Goal: Task Accomplishment & Management: Manage account settings

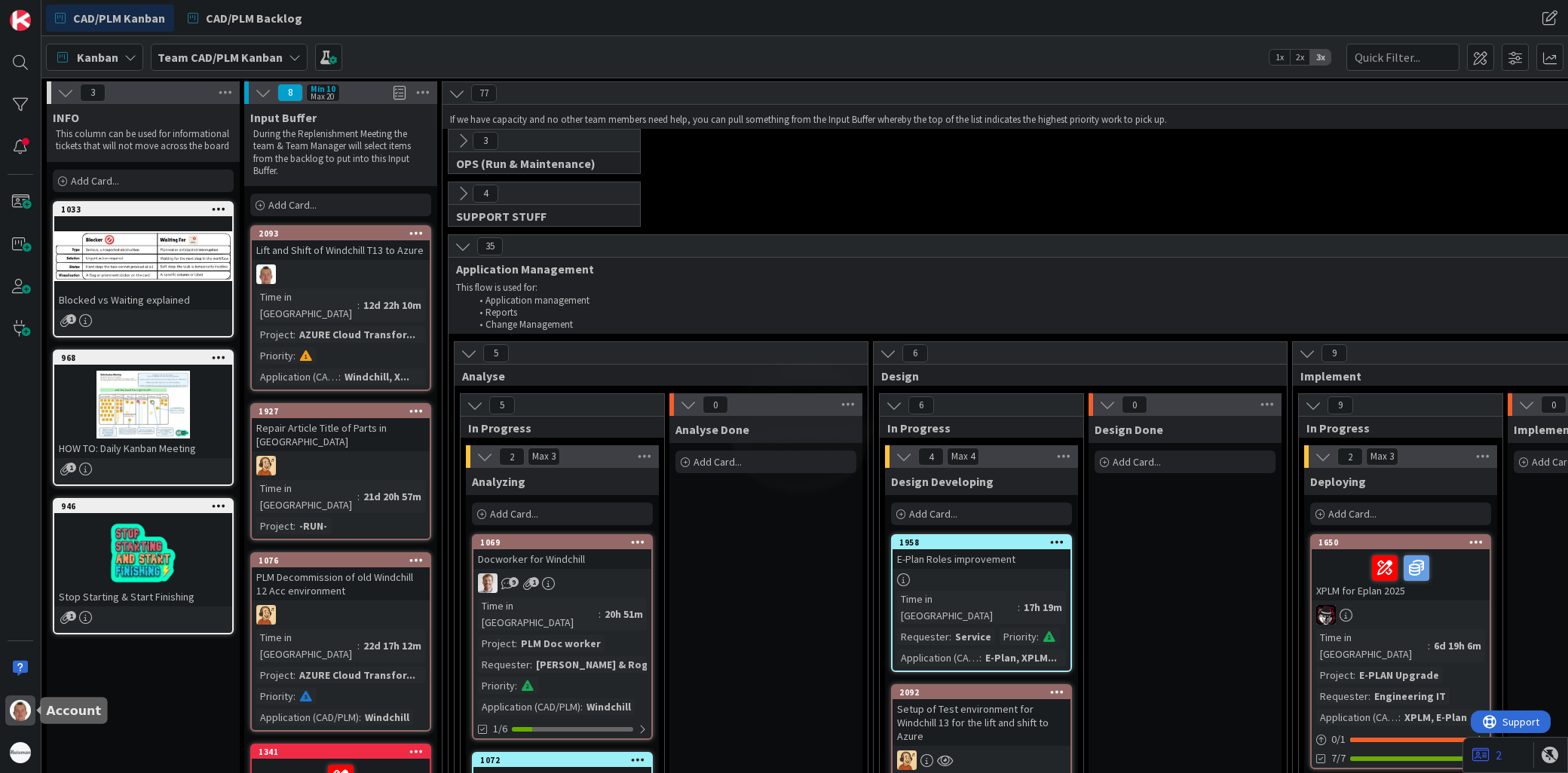
click at [28, 714] on img at bounding box center [20, 711] width 21 height 21
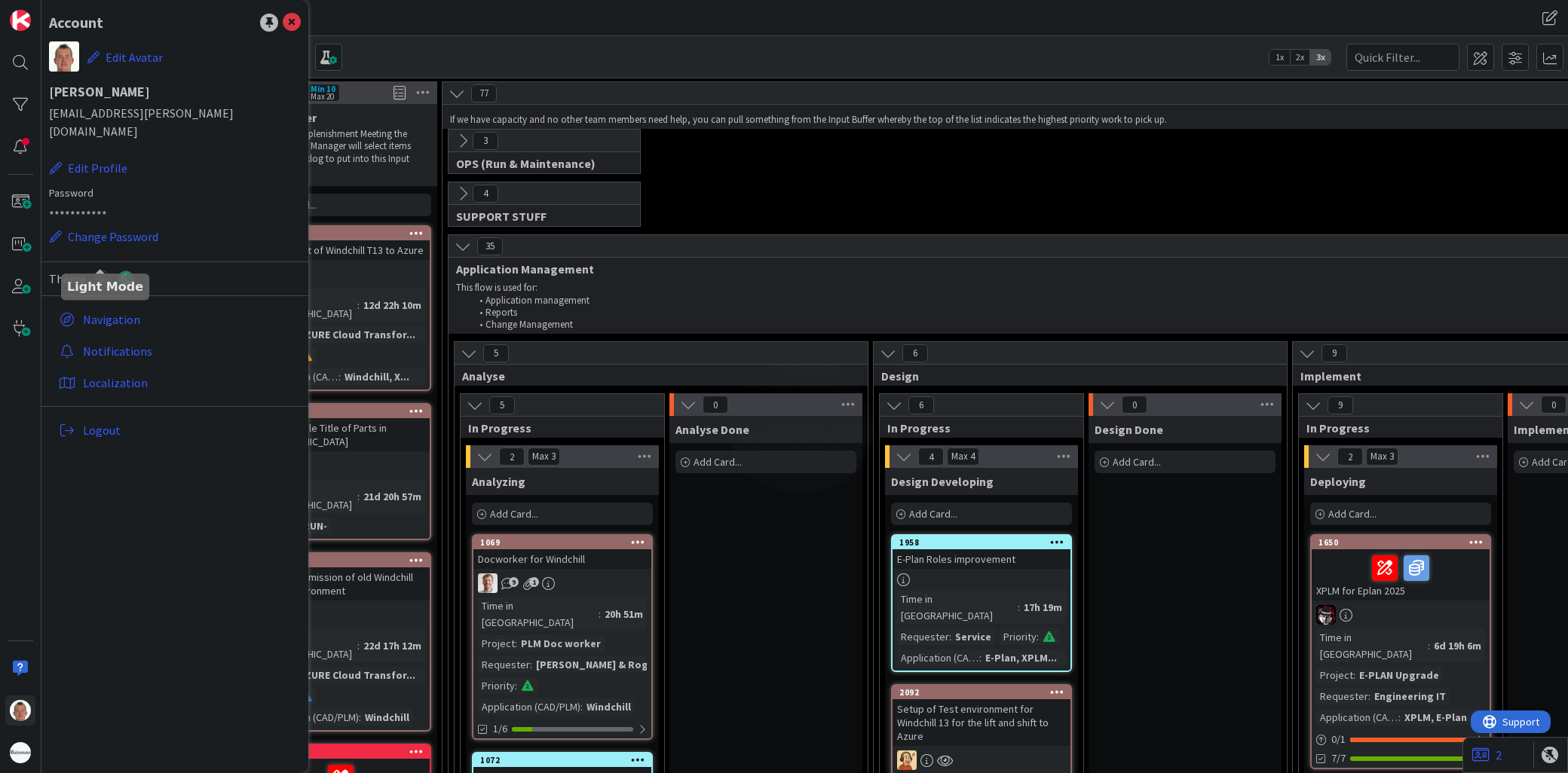
click at [101, 271] on icon at bounding box center [102, 279] width 17 height 17
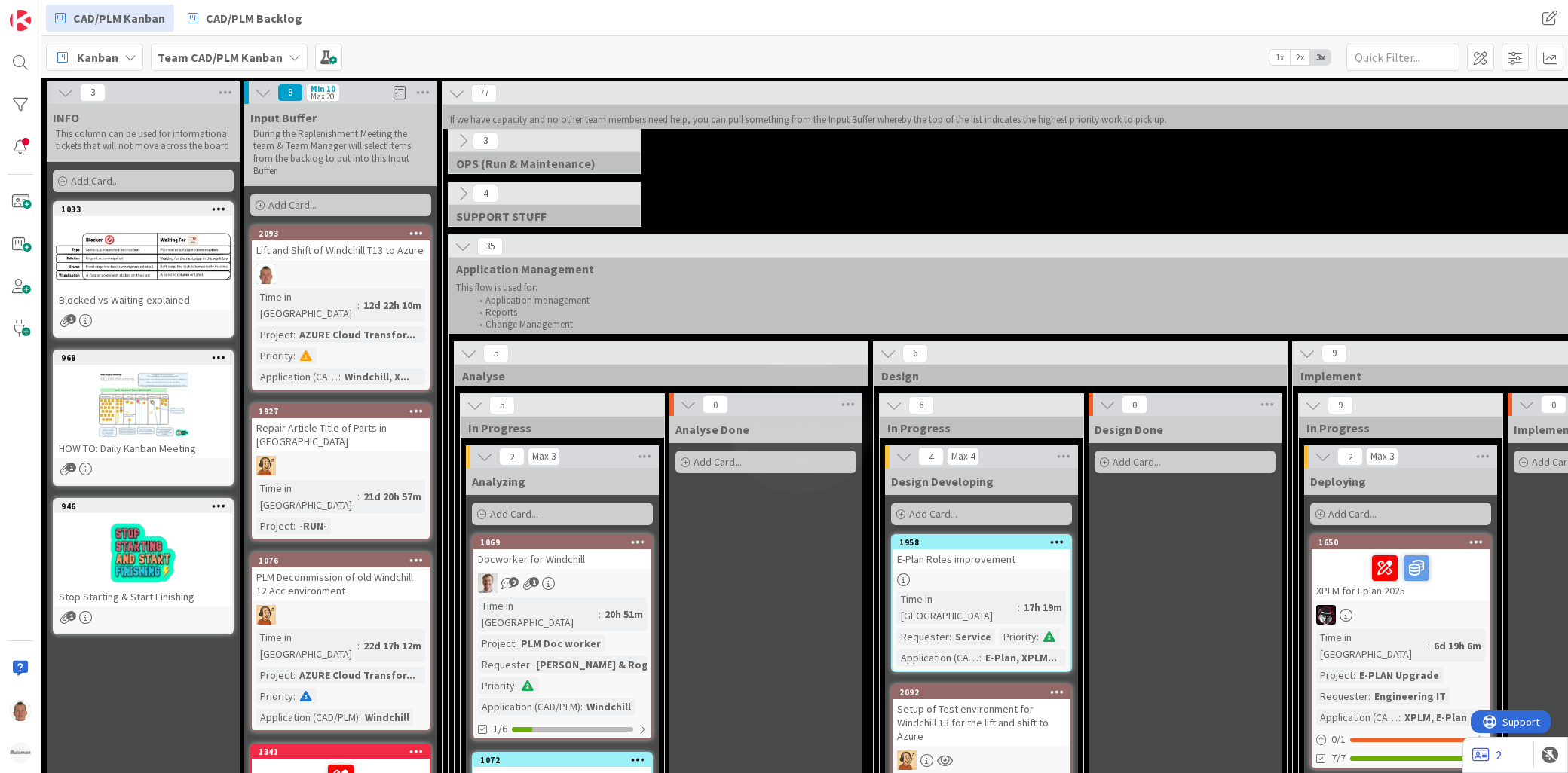
click at [461, 193] on icon at bounding box center [463, 193] width 17 height 17
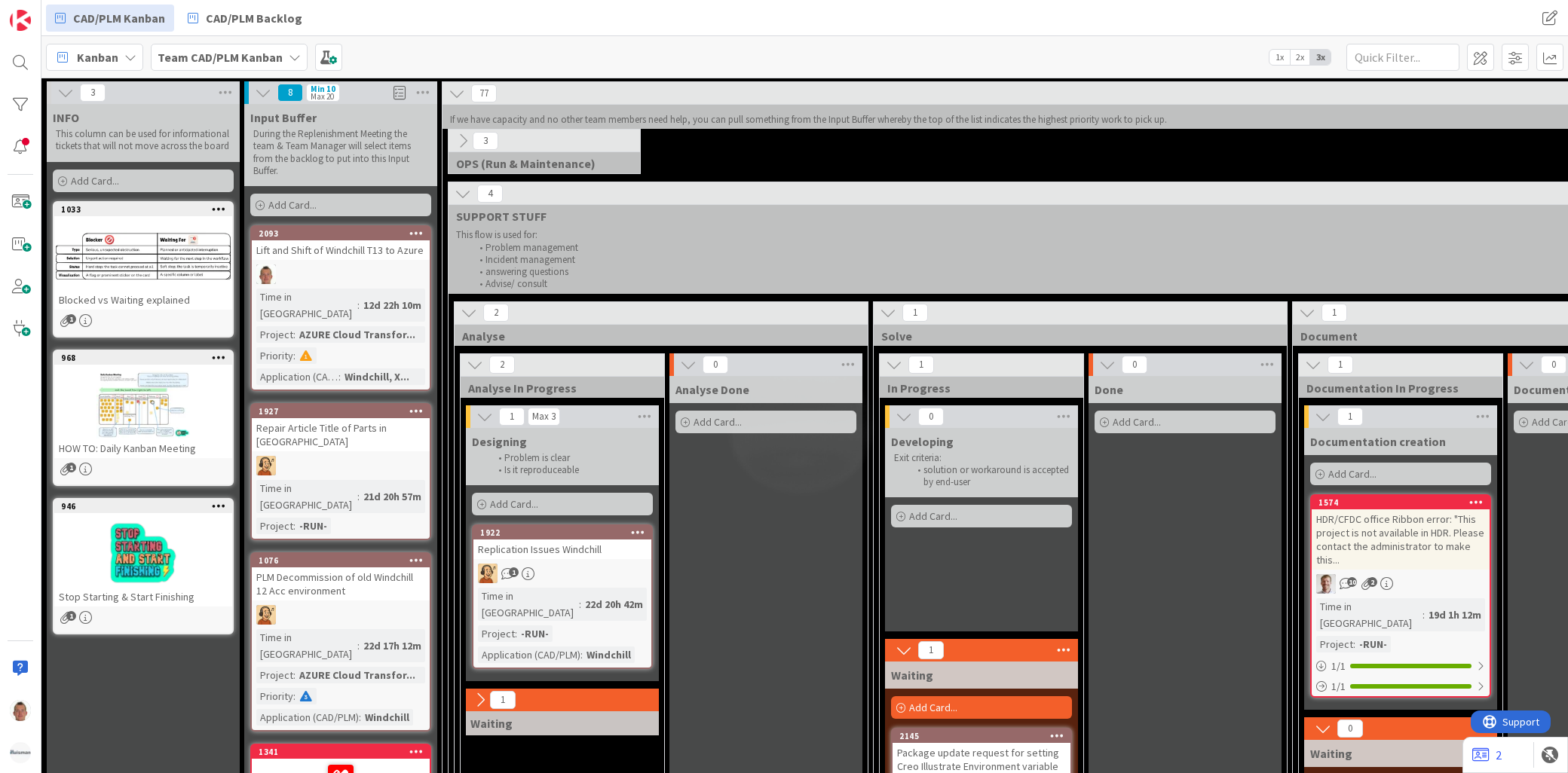
click at [464, 139] on icon at bounding box center [463, 141] width 17 height 17
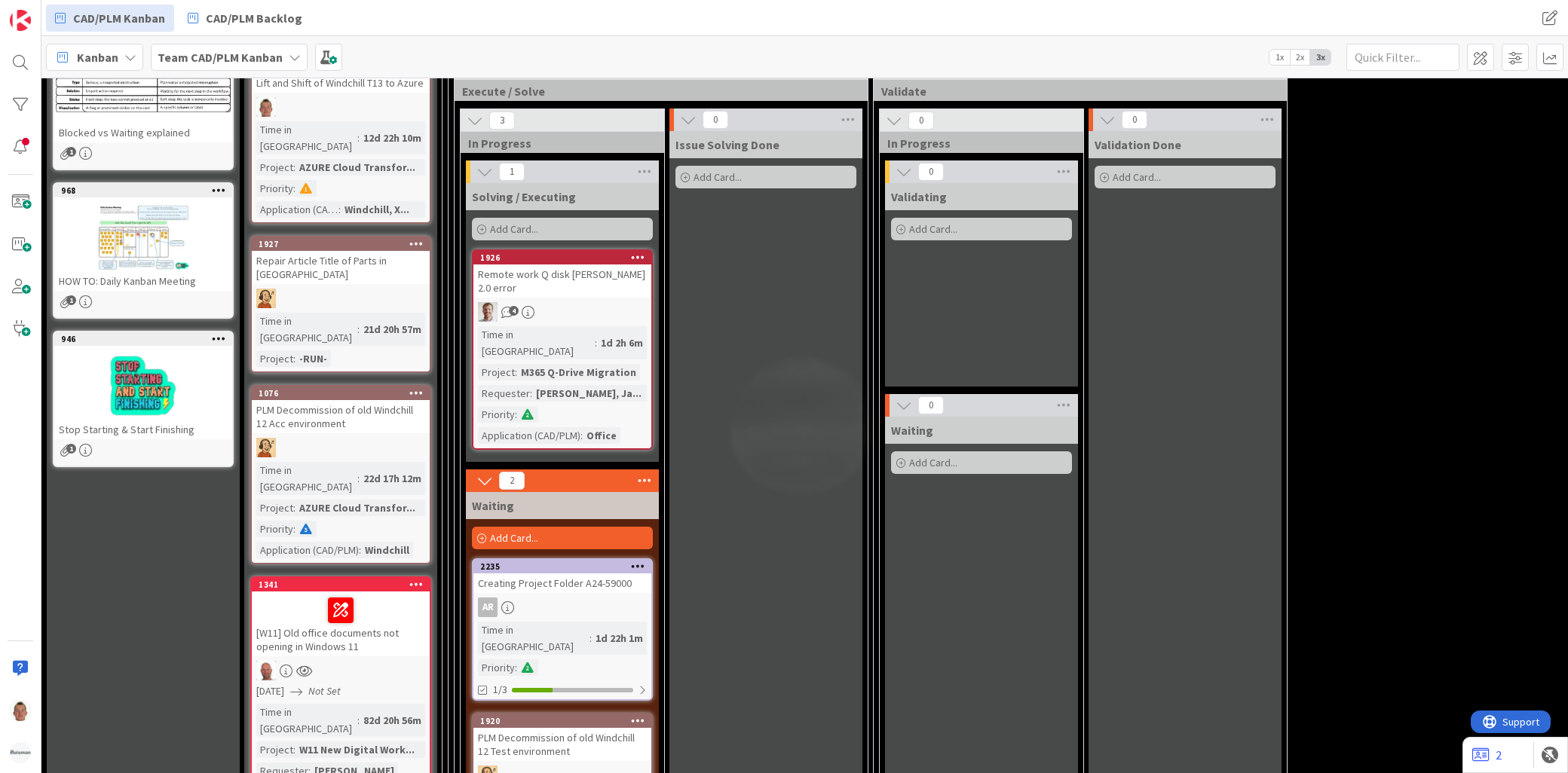
scroll to position [251, 0]
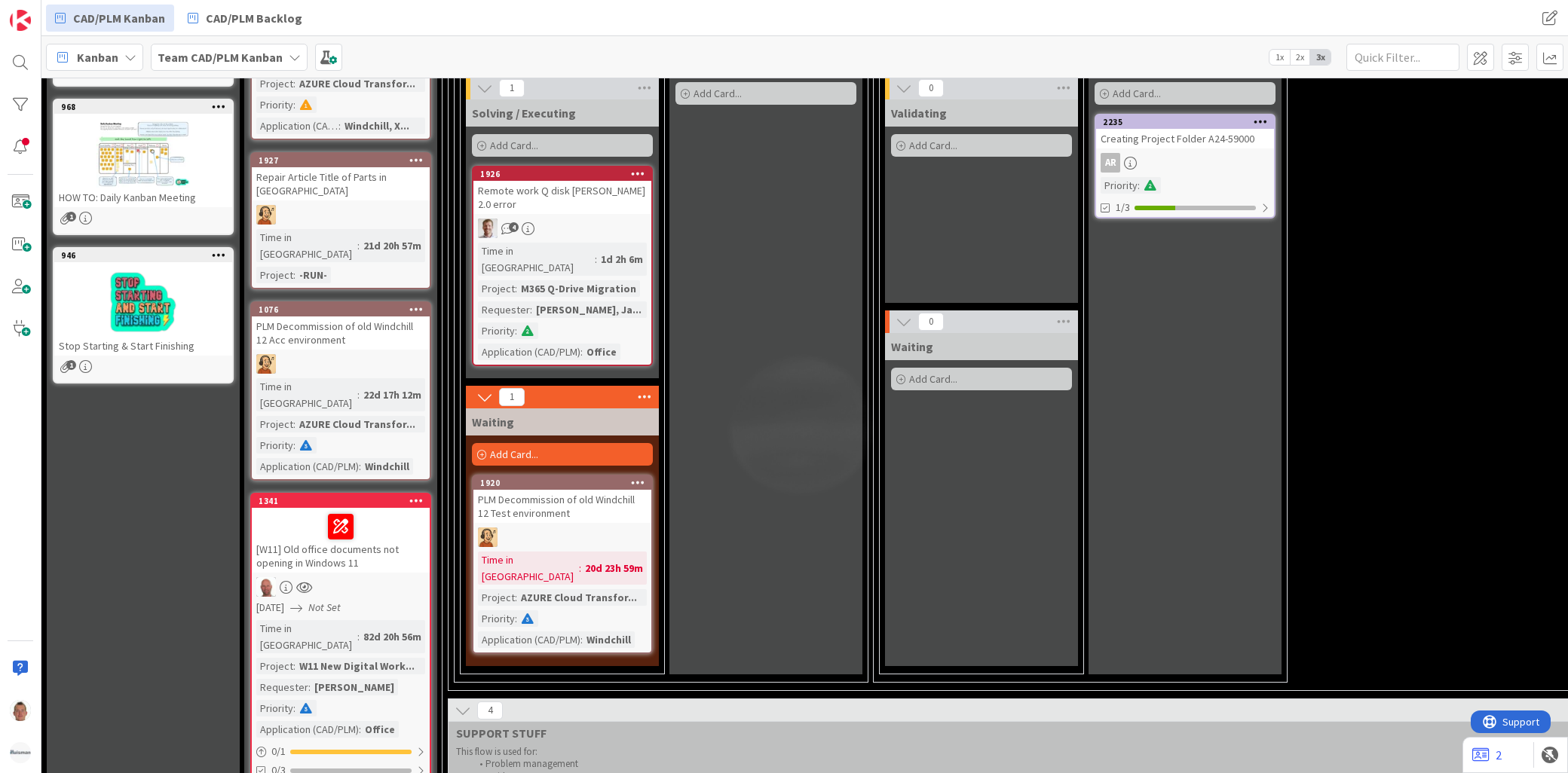
click at [1262, 125] on icon at bounding box center [1261, 121] width 14 height 10
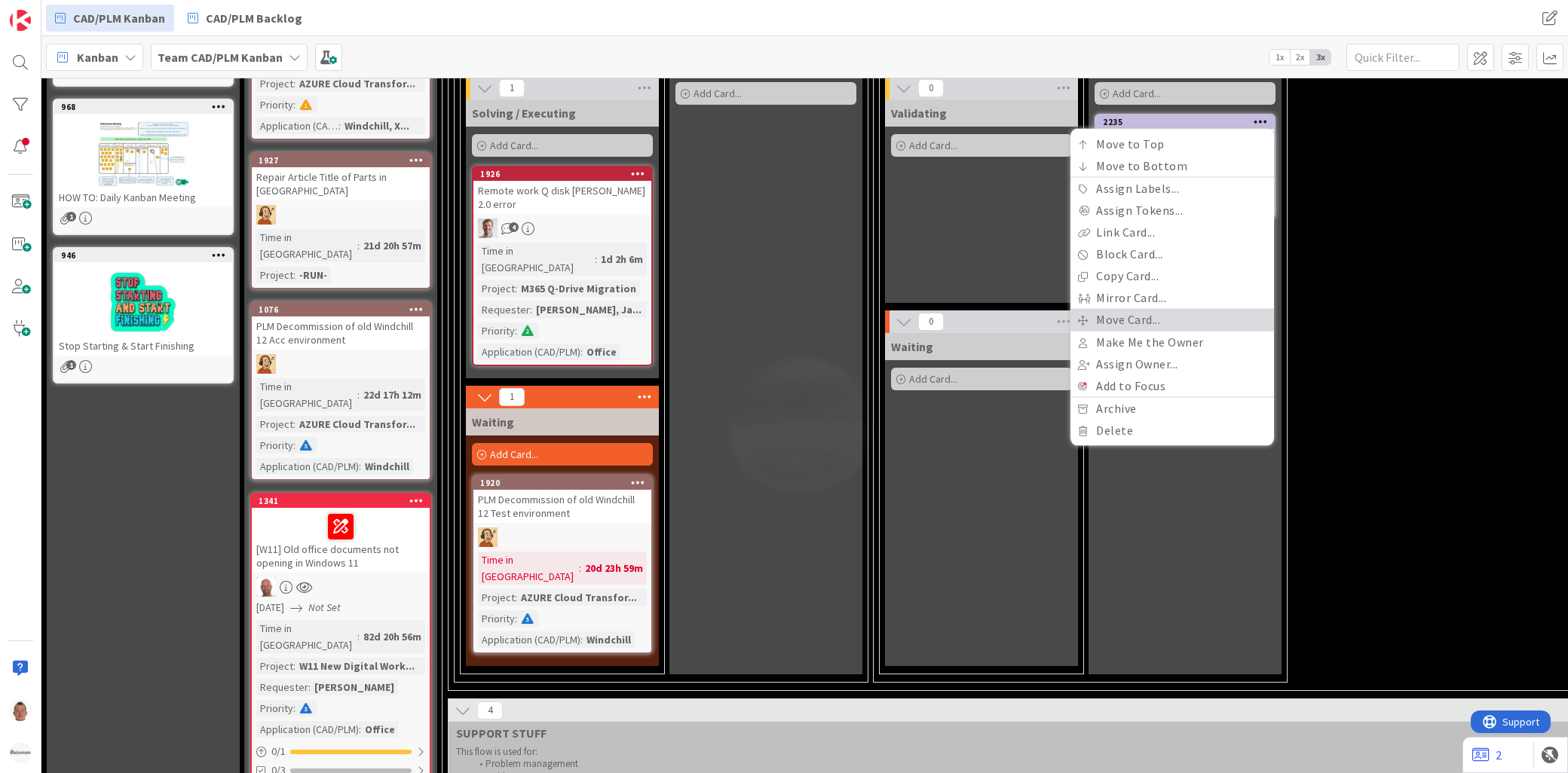
click at [1161, 314] on link "Move Card..." at bounding box center [1172, 319] width 204 height 22
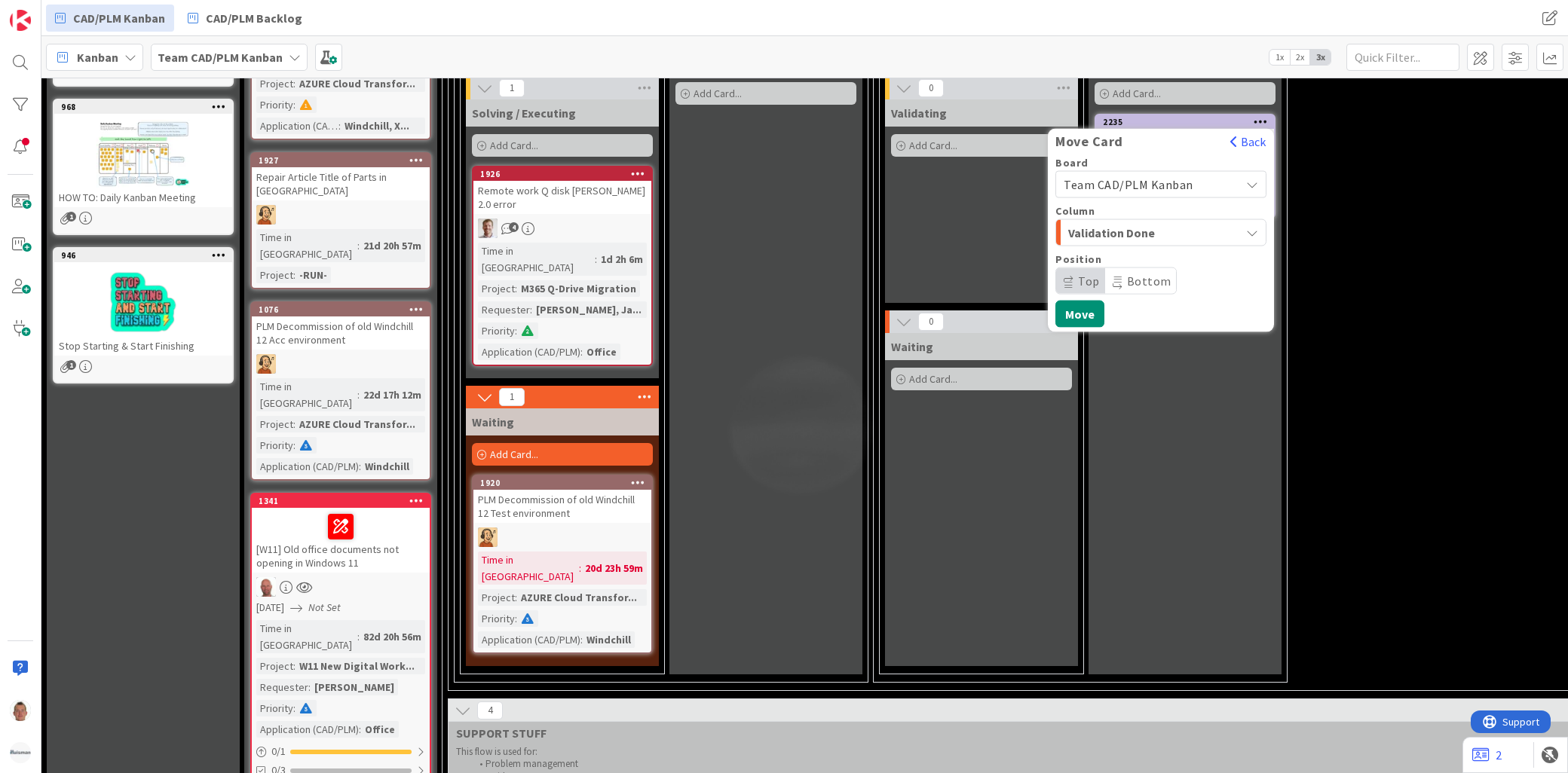
click at [1151, 189] on span "Team CAD/PLM Kanban" at bounding box center [1128, 185] width 130 height 15
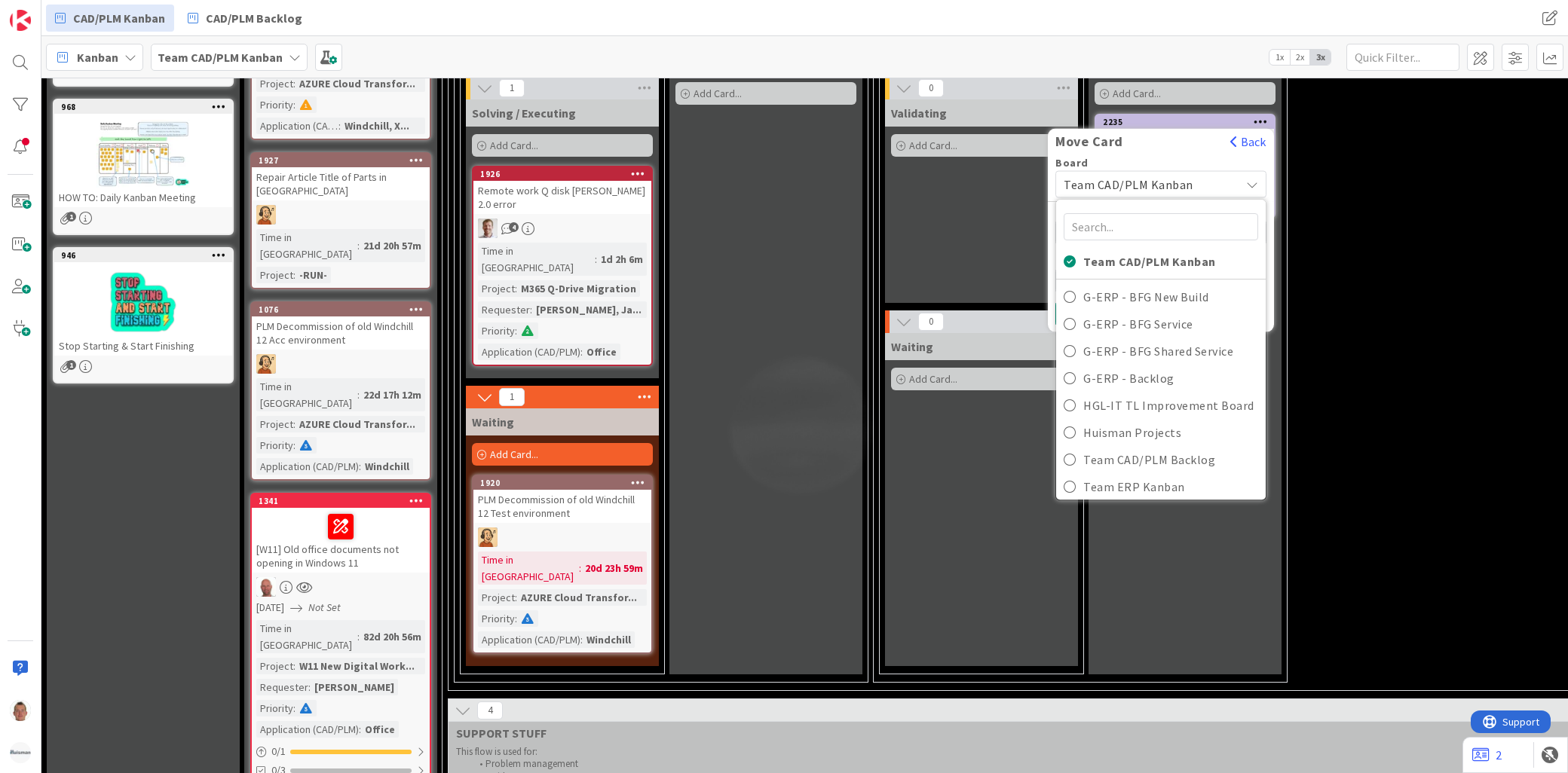
click at [1151, 186] on span "Team CAD/PLM Kanban" at bounding box center [1128, 185] width 130 height 15
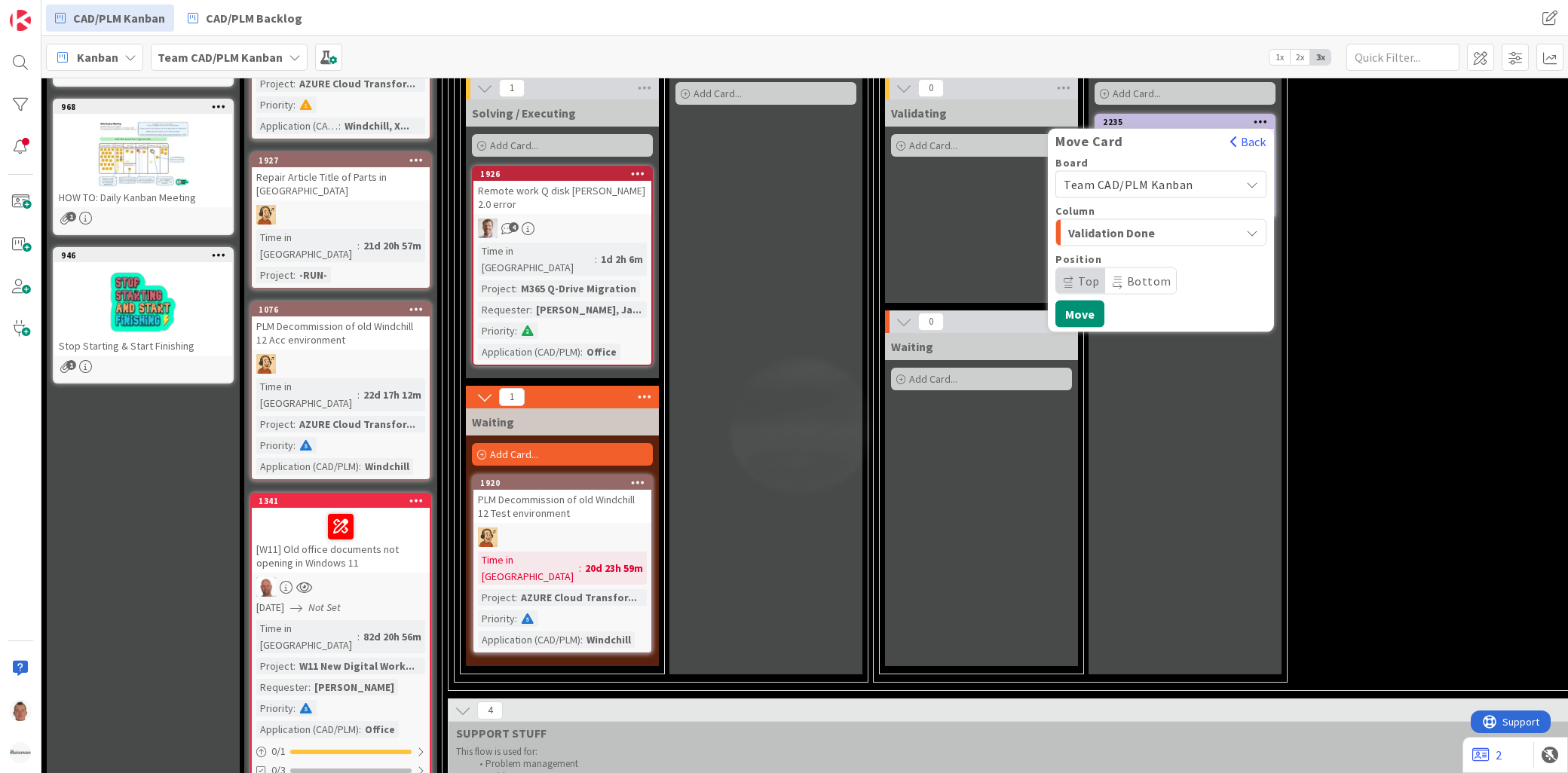
drag, startPoint x: 1151, startPoint y: 214, endPoint x: 1151, endPoint y: 223, distance: 9.0
click at [1151, 215] on div "Column" at bounding box center [1160, 210] width 211 height 10
click at [1151, 224] on span "Validation Done" at bounding box center [1125, 233] width 113 height 20
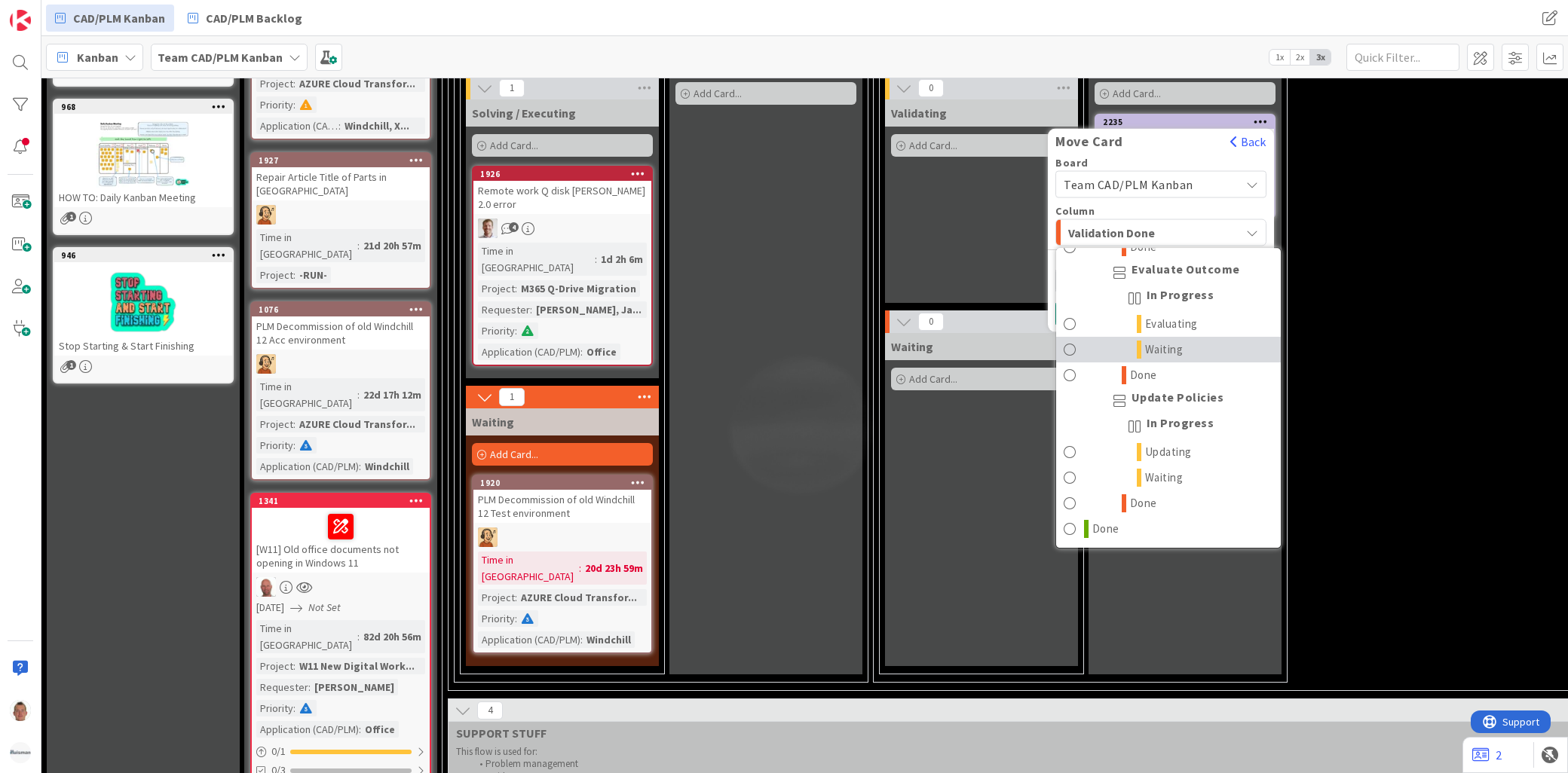
scroll to position [2987, 0]
click at [1104, 536] on span "Done" at bounding box center [1106, 529] width 27 height 18
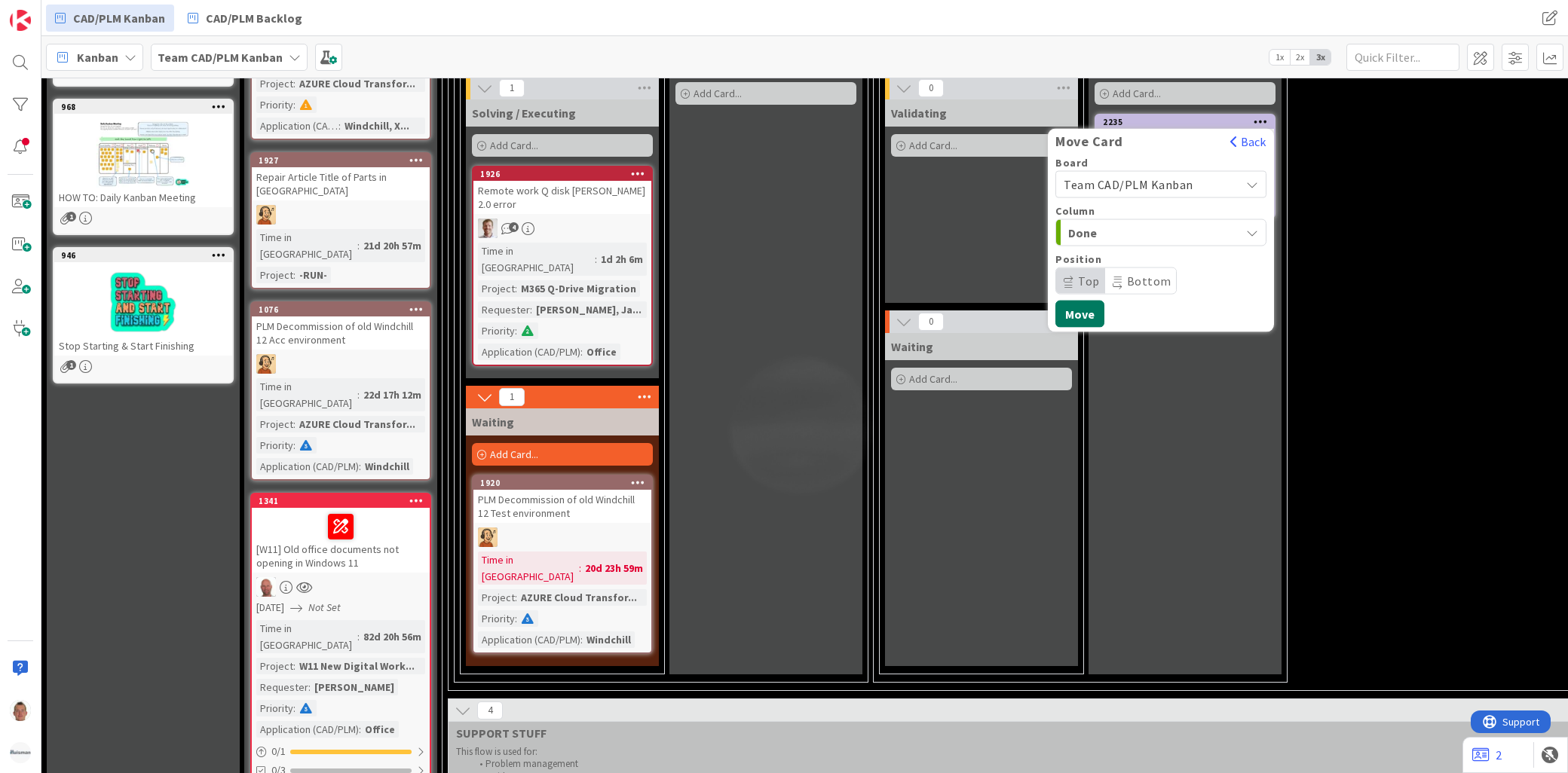
click at [1094, 321] on button "Move" at bounding box center [1079, 314] width 49 height 27
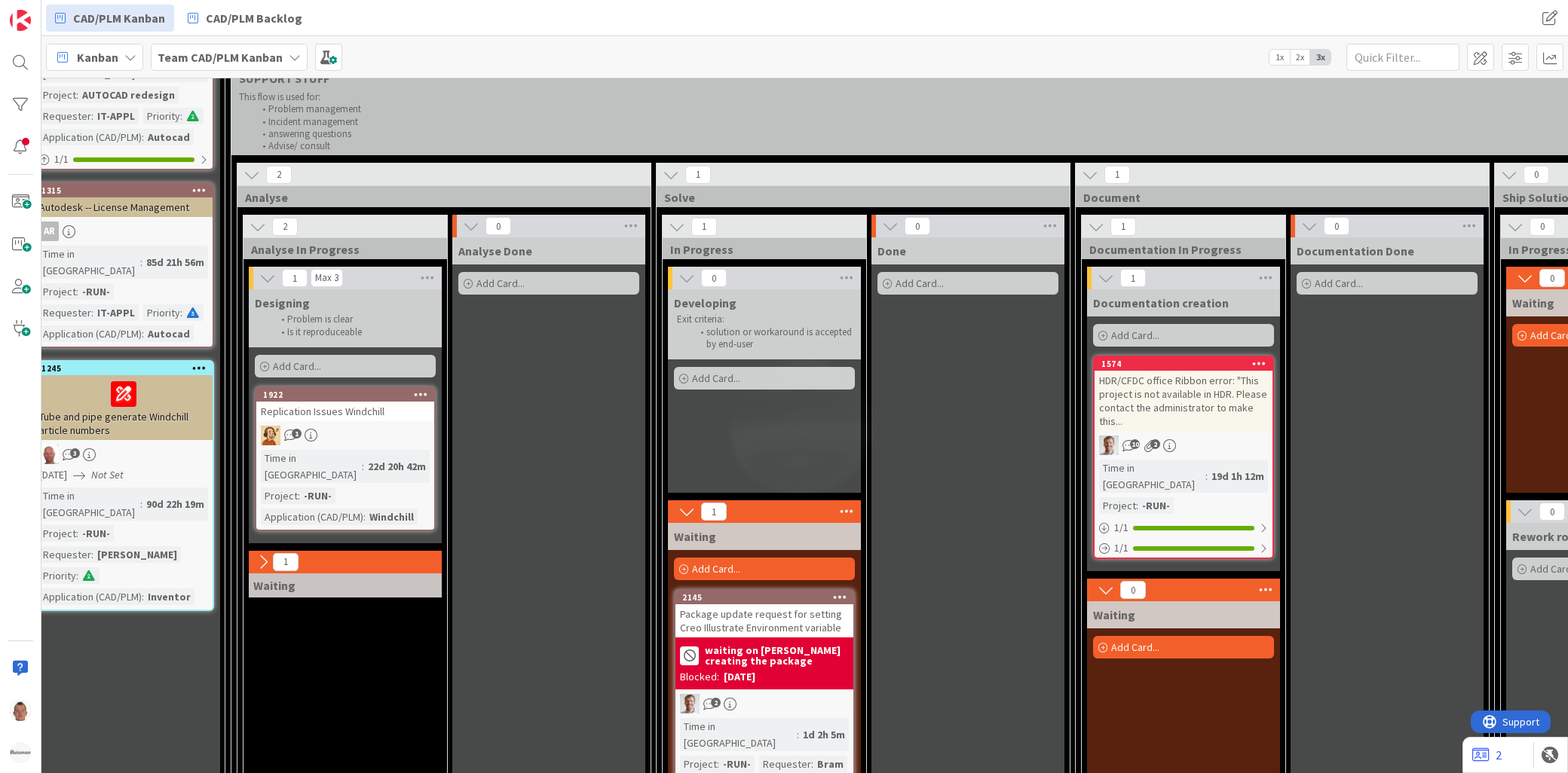
scroll to position [1256, 216]
click at [265, 554] on icon at bounding box center [264, 563] width 17 height 17
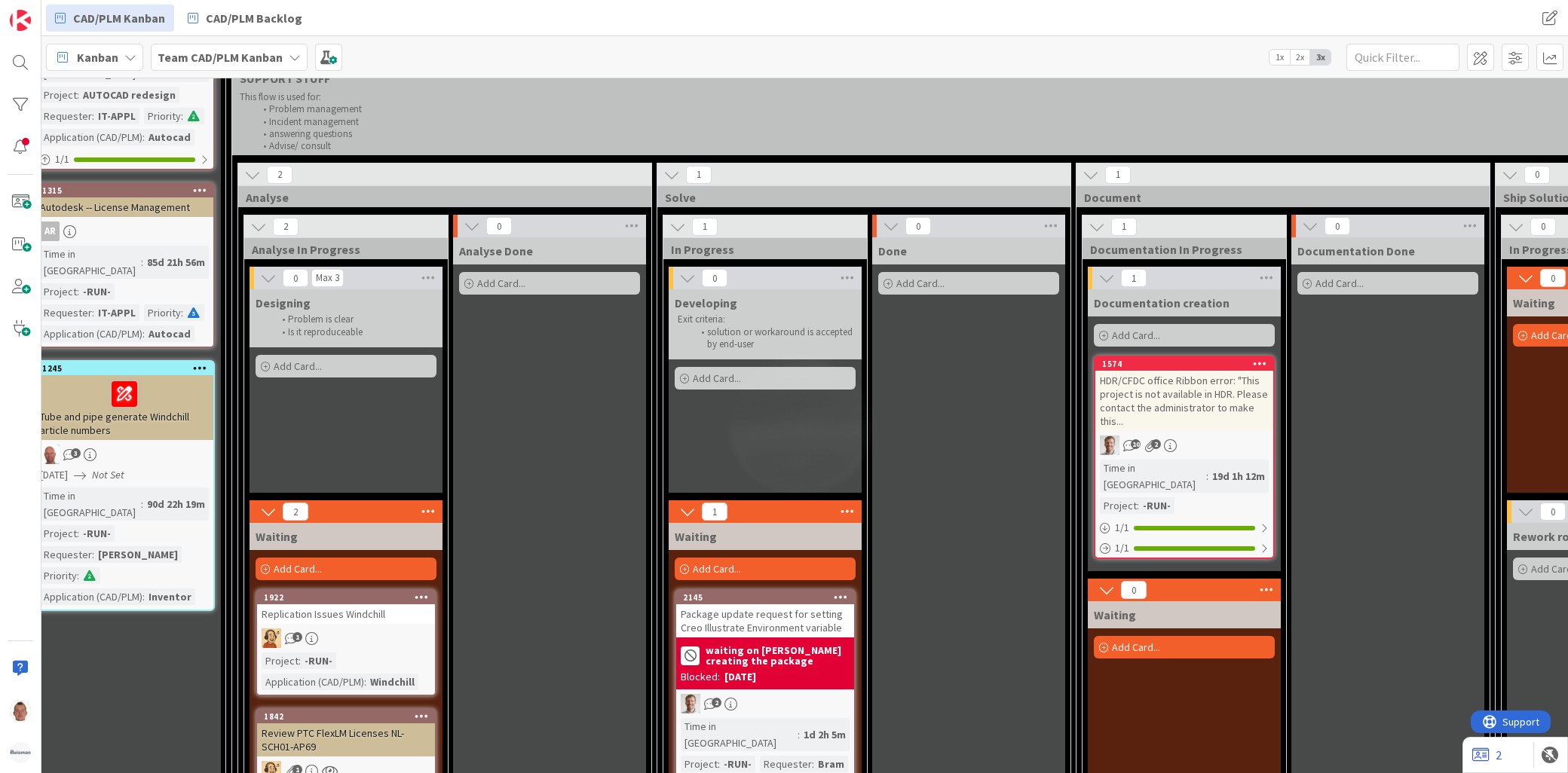
click at [357, 605] on div "Replication Issues Windchill" at bounding box center [346, 614] width 178 height 20
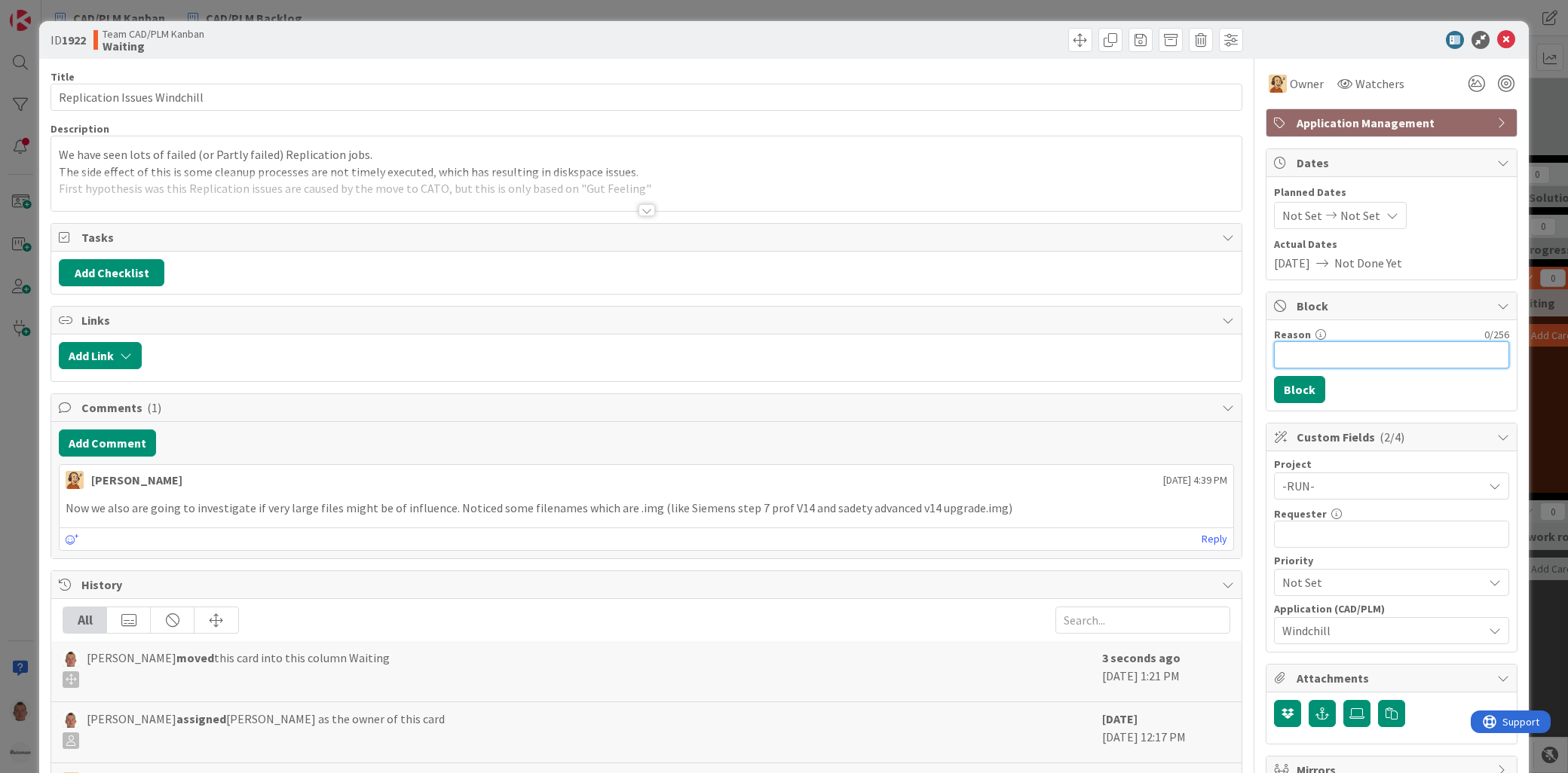
click at [1312, 344] on input "Reason" at bounding box center [1391, 355] width 235 height 27
type input "Patrick Innoptus required. TST environment WIndchill has priority"
click at [1498, 37] on icon at bounding box center [1506, 39] width 18 height 18
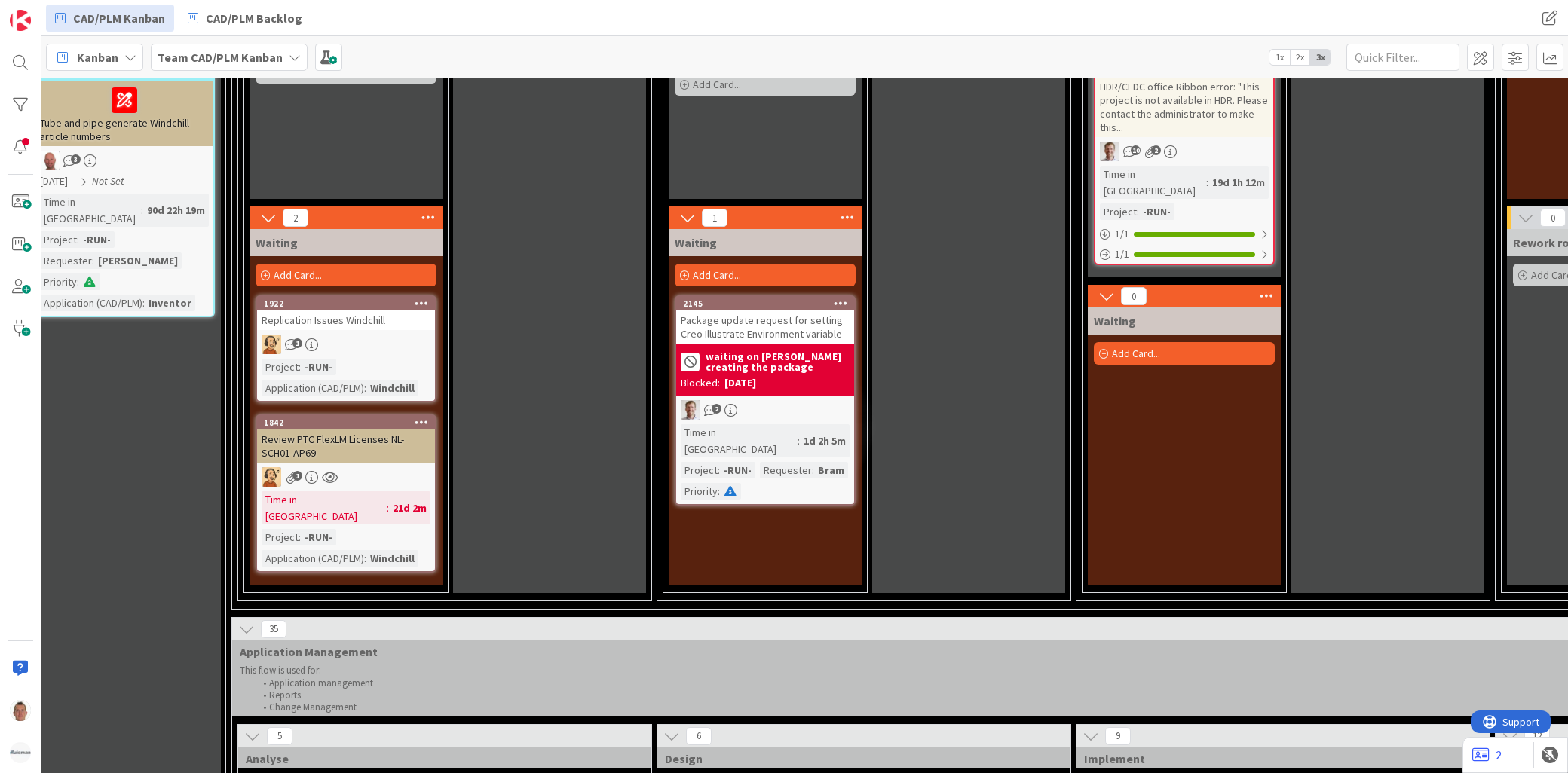
scroll to position [1423, 216]
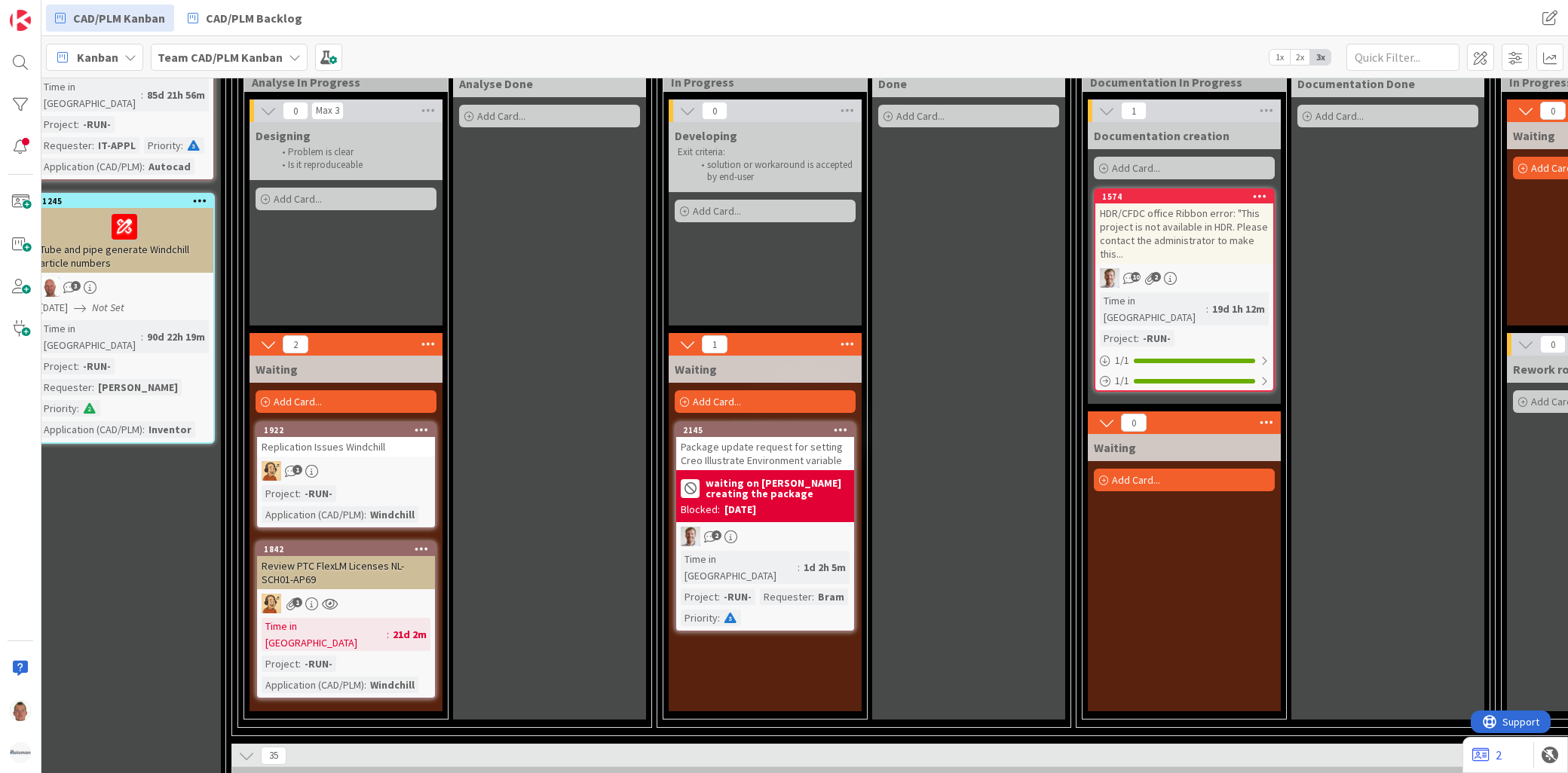
click at [326, 437] on div "Replication Issues Windchill" at bounding box center [346, 446] width 178 height 20
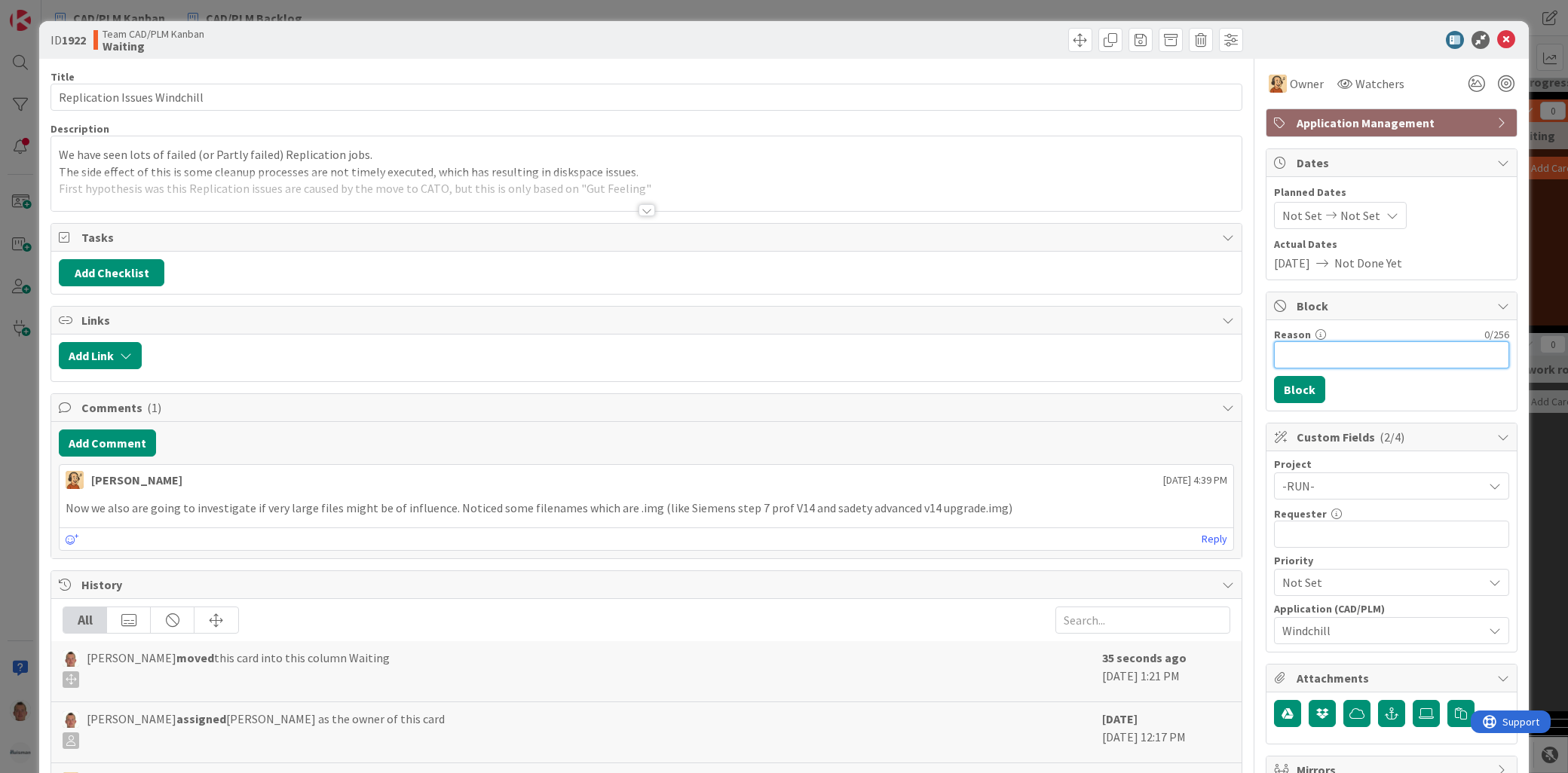
click at [1341, 352] on input "Reason" at bounding box center [1391, 355] width 235 height 27
type input "Patrick Innoptus required. Tst Windchill has priority"
click at [1302, 395] on button "Block" at bounding box center [1299, 389] width 52 height 27
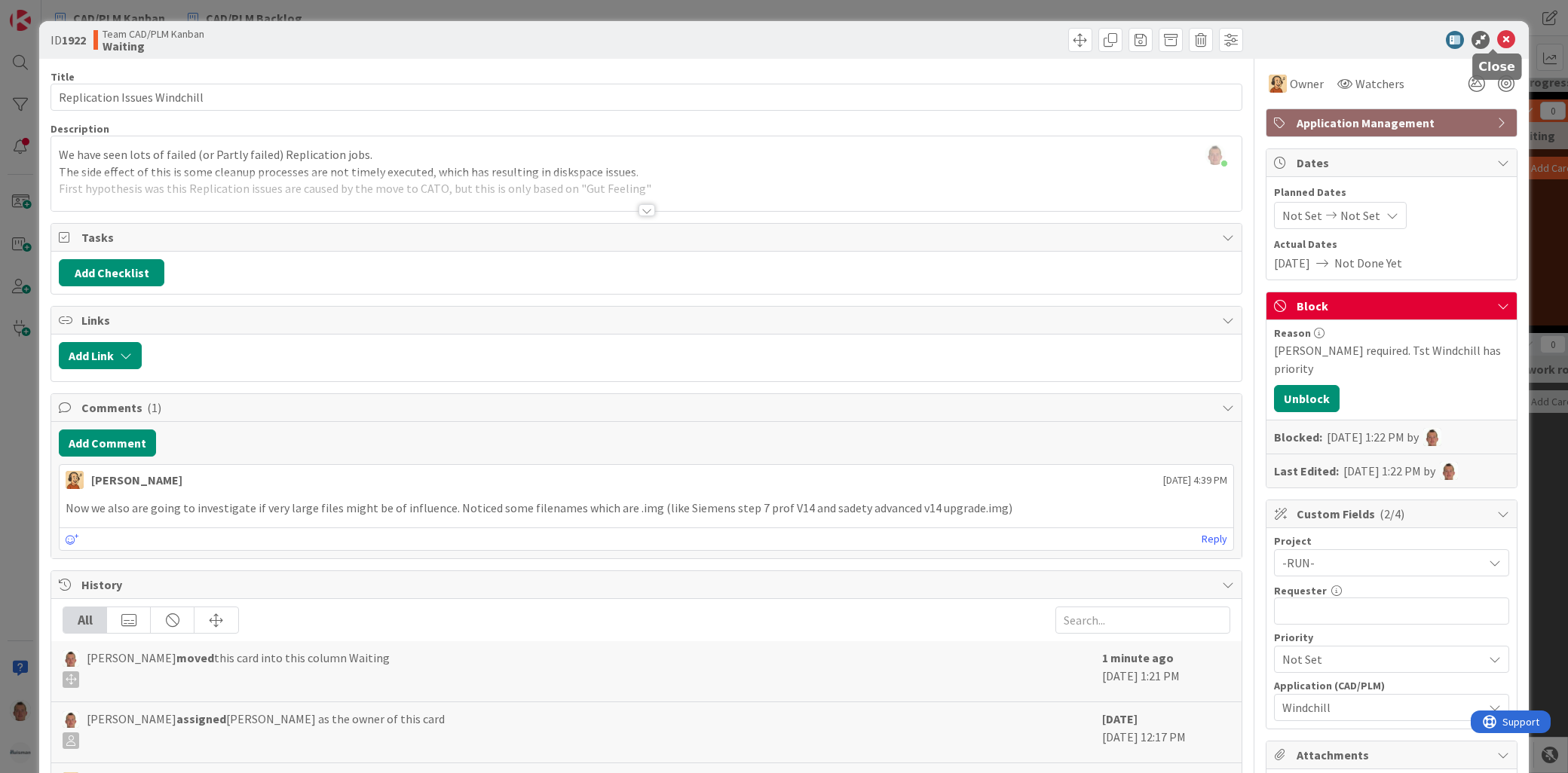
click at [1498, 42] on icon at bounding box center [1506, 39] width 18 height 18
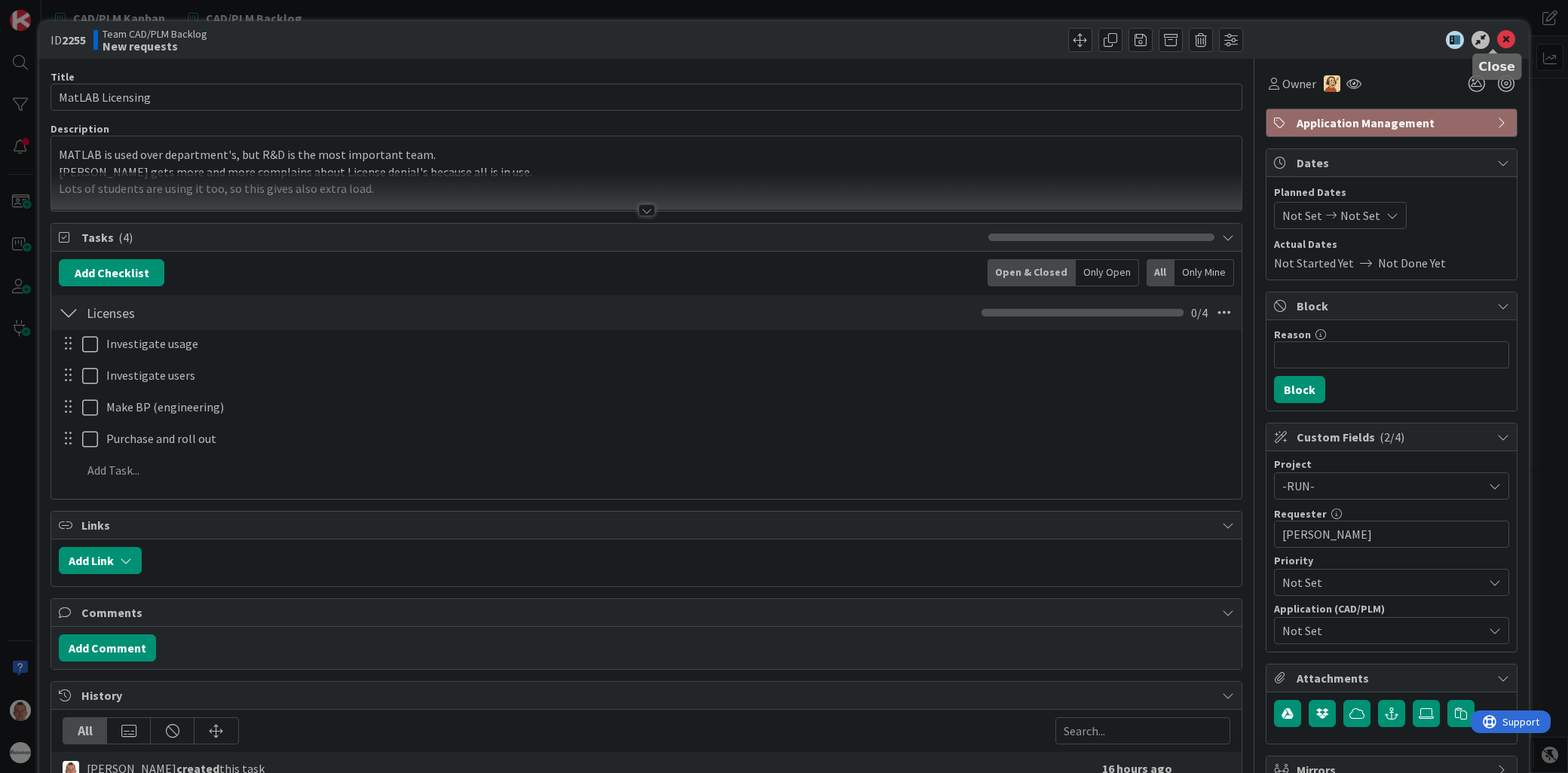
click at [1240, 39] on icon at bounding box center [1506, 39] width 18 height 18
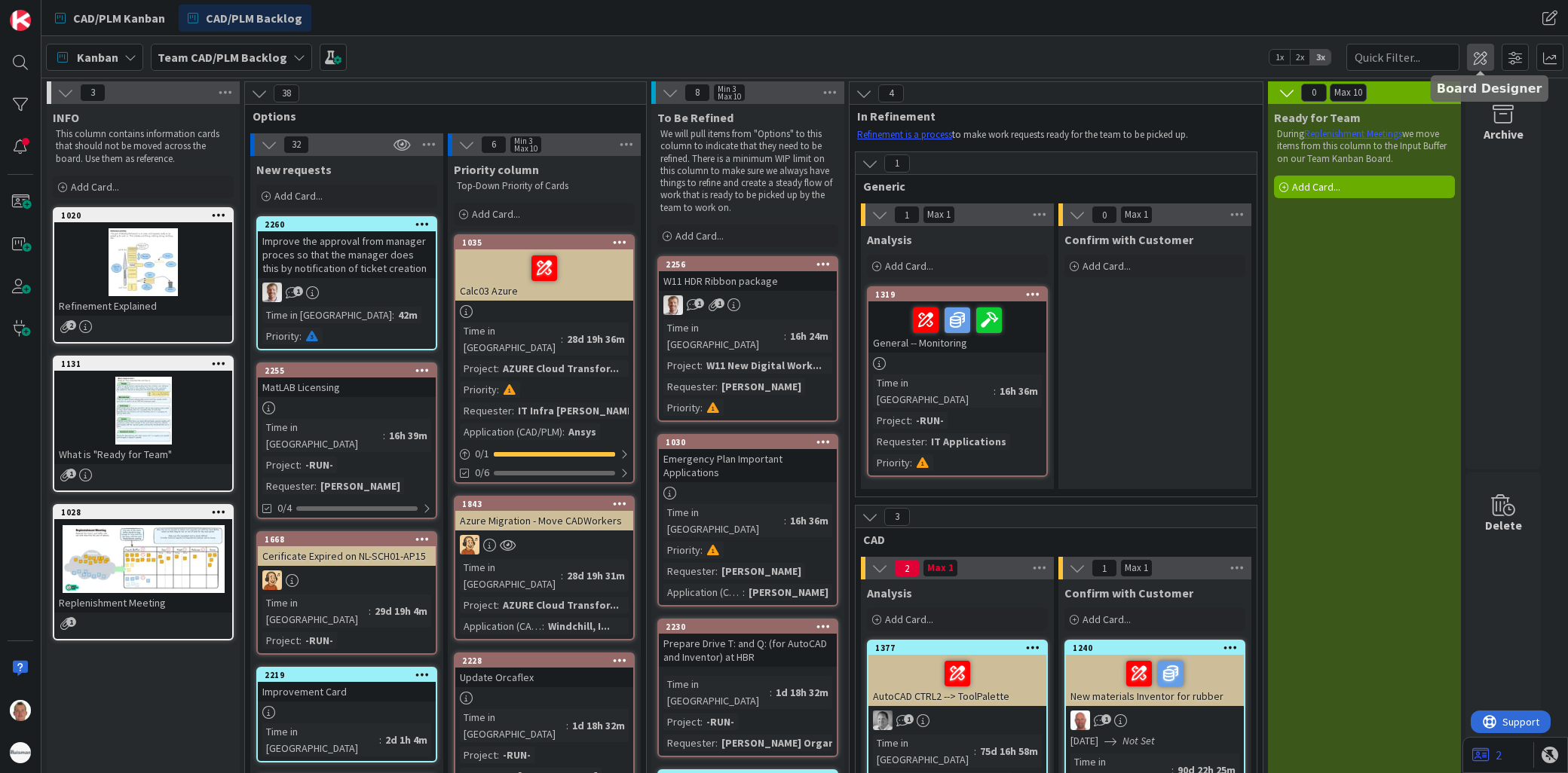
click at [1489, 56] on span at bounding box center [1481, 57] width 27 height 27
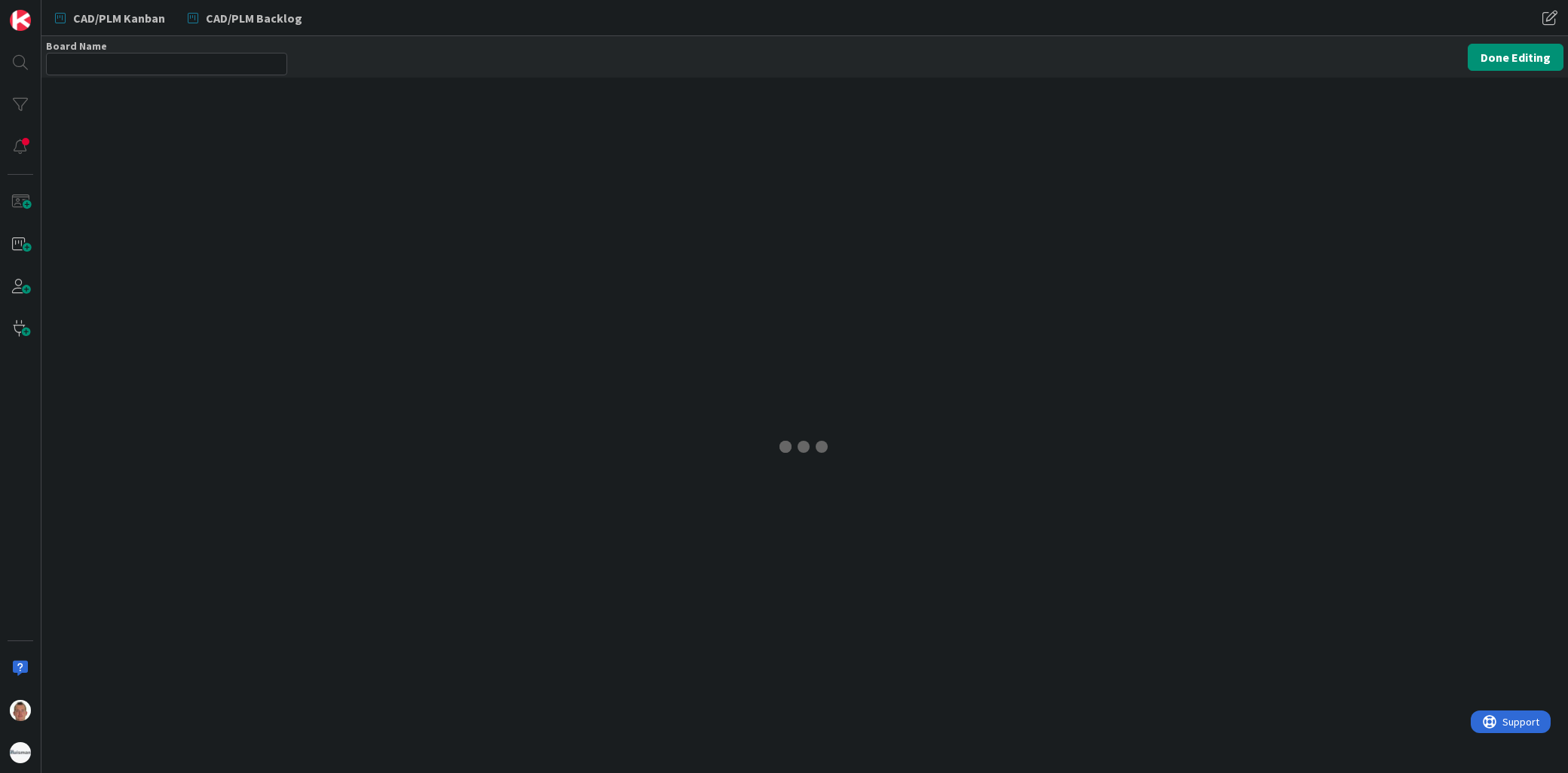
type input "Team CAD/PLM Backlog"
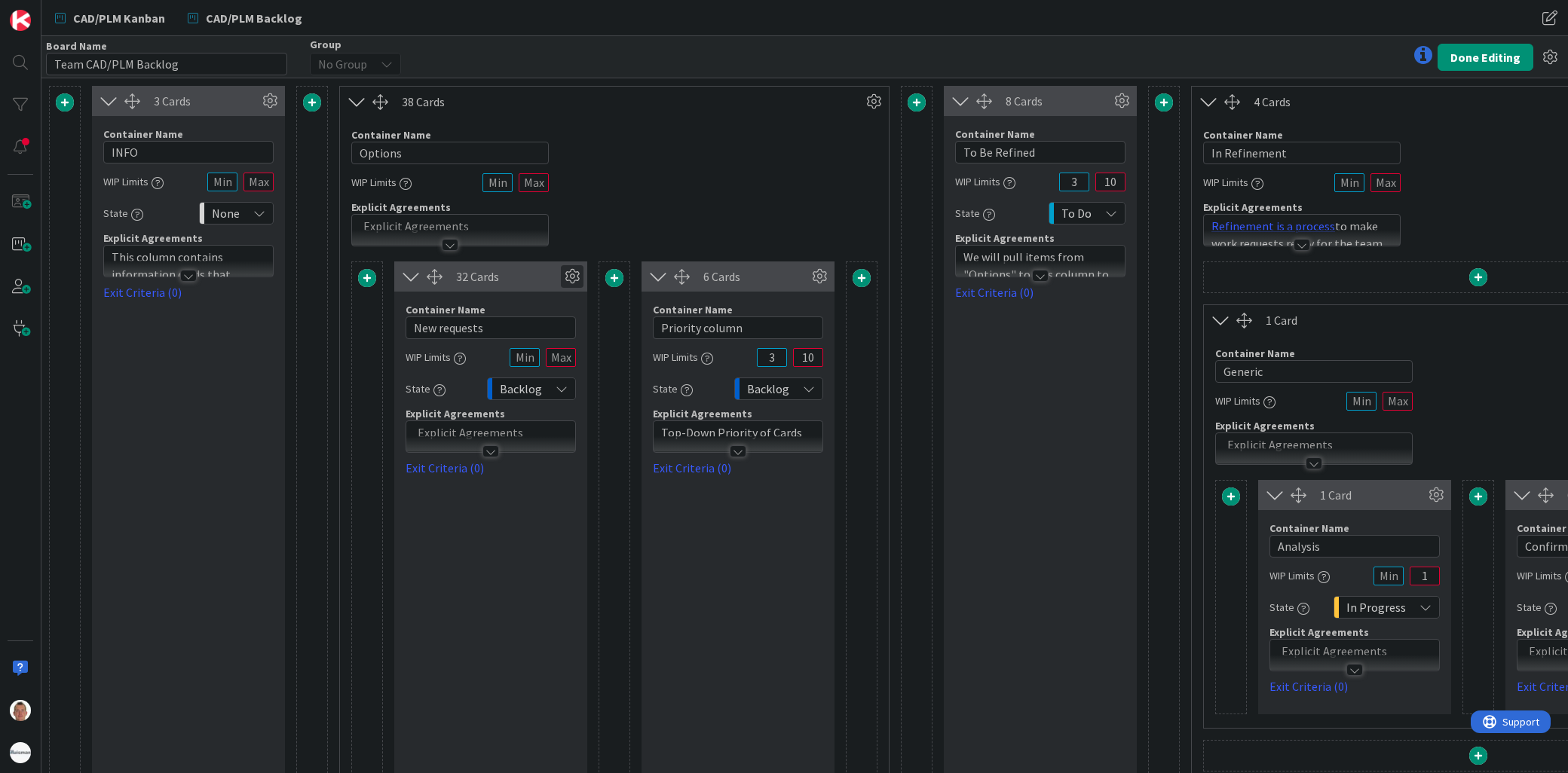
click at [576, 277] on icon at bounding box center [572, 276] width 23 height 23
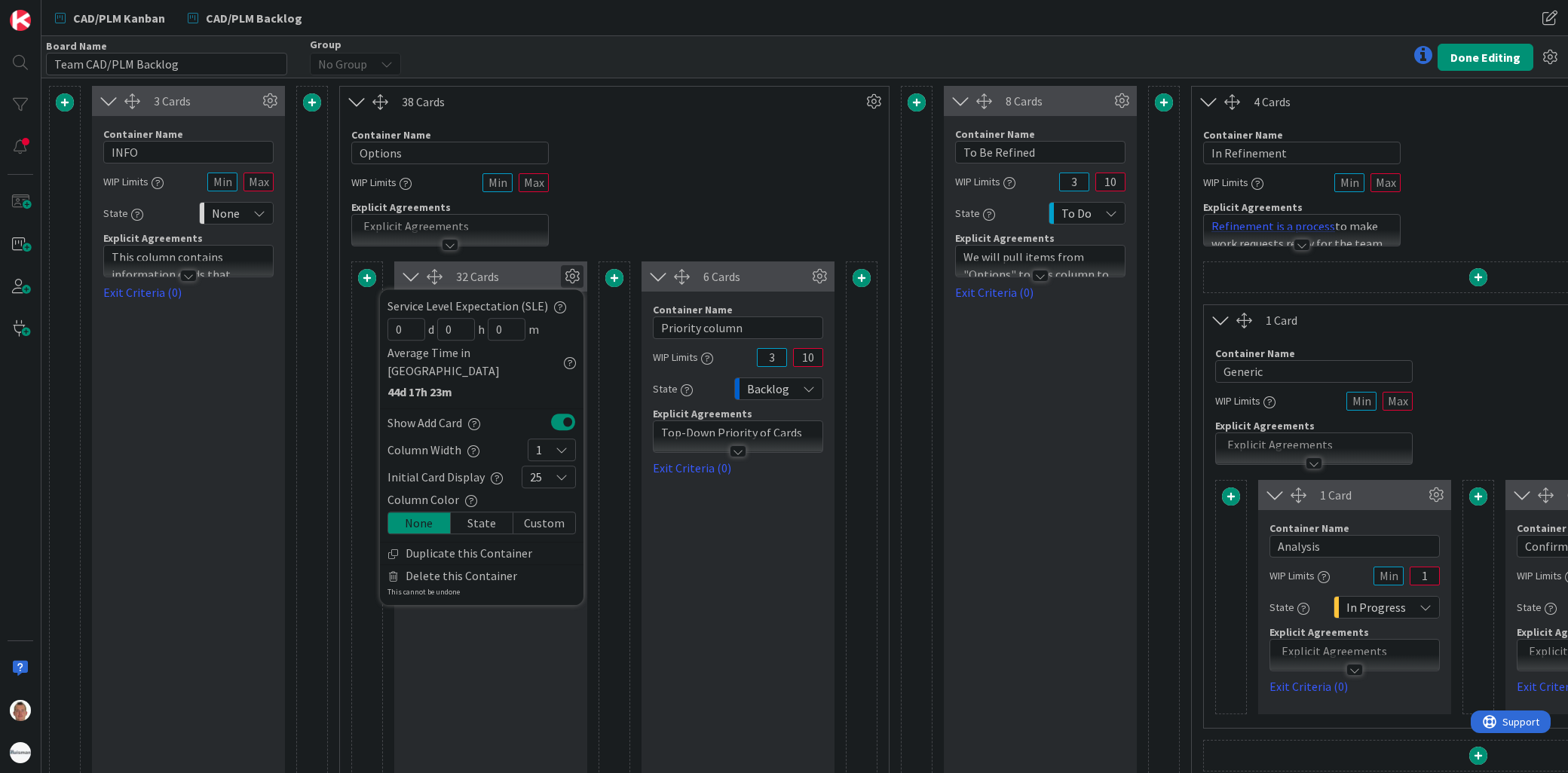
click at [553, 466] on div "25" at bounding box center [549, 477] width 54 height 23
click at [556, 490] on div "Column Color" at bounding box center [481, 499] width 189 height 18
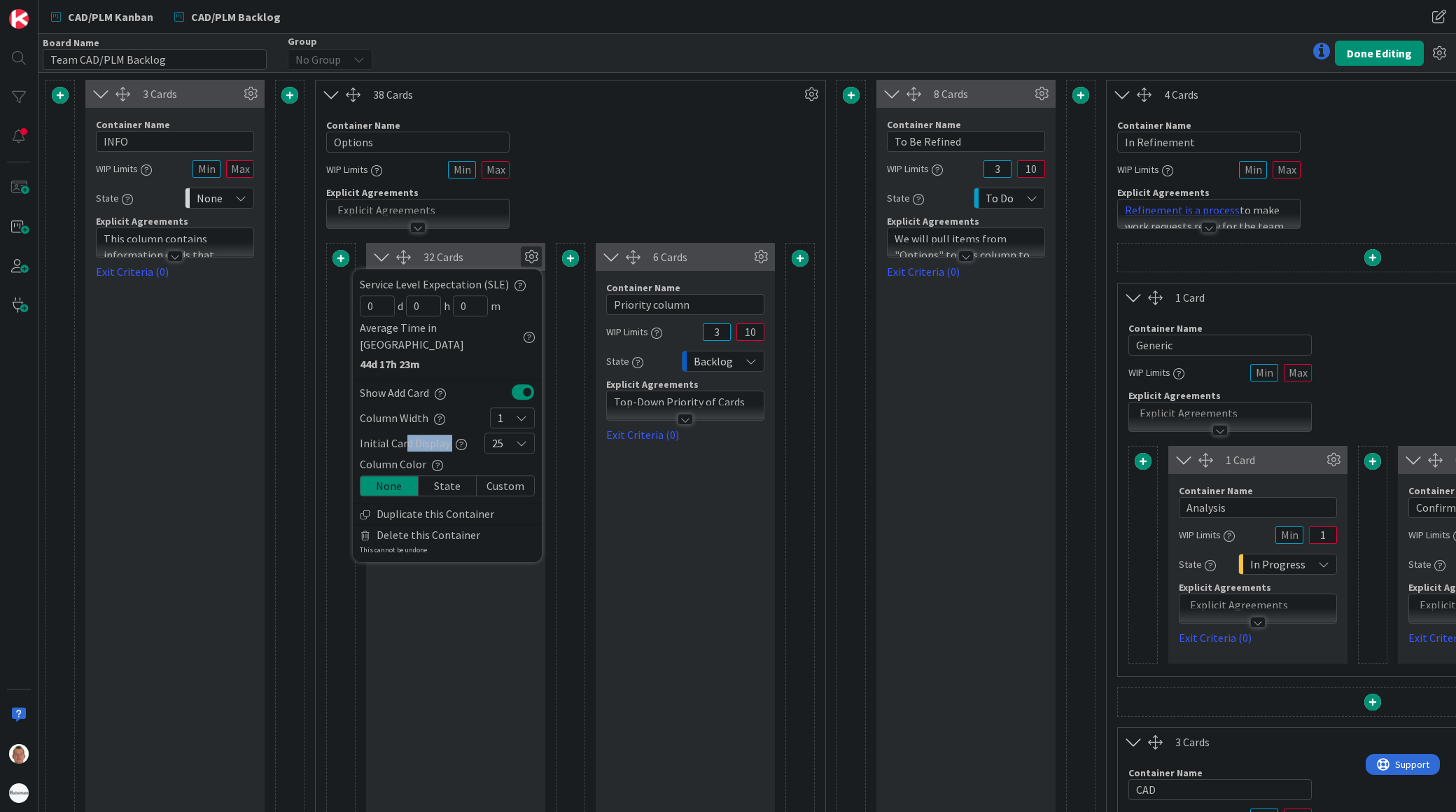
drag, startPoint x: 426, startPoint y: 426, endPoint x: 454, endPoint y: 427, distance: 28.0
click at [454, 434] on div "Initial Card Display" at bounding box center [413, 442] width 107 height 17
drag, startPoint x: 454, startPoint y: 427, endPoint x: 500, endPoint y: 431, distance: 46.2
click at [500, 433] on span "25" at bounding box center [497, 443] width 11 height 19
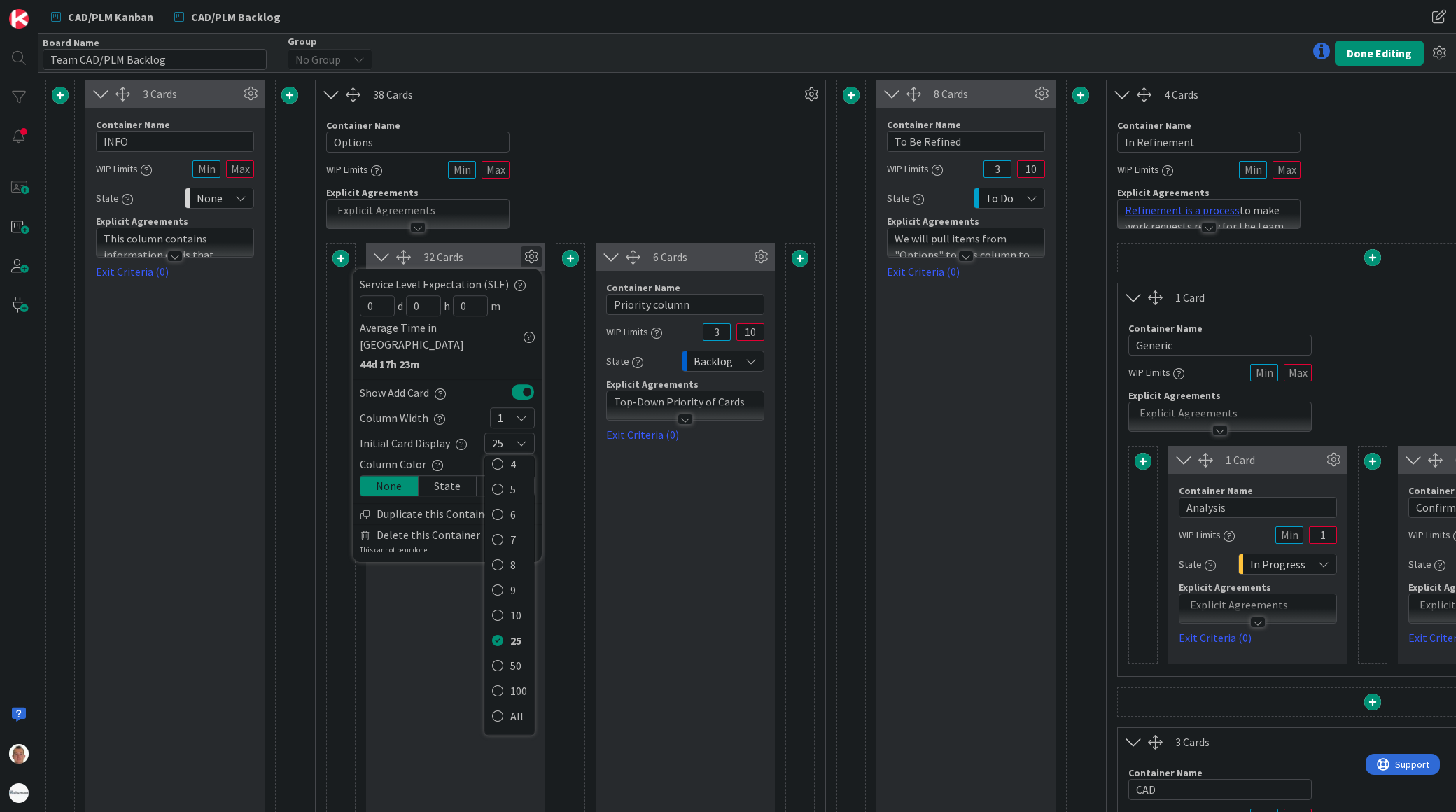
click at [501, 408] on span "1" at bounding box center [501, 418] width 5 height 19
click at [512, 496] on link "2" at bounding box center [513, 508] width 44 height 25
click at [1365, 57] on button "Done Editing" at bounding box center [1379, 53] width 89 height 25
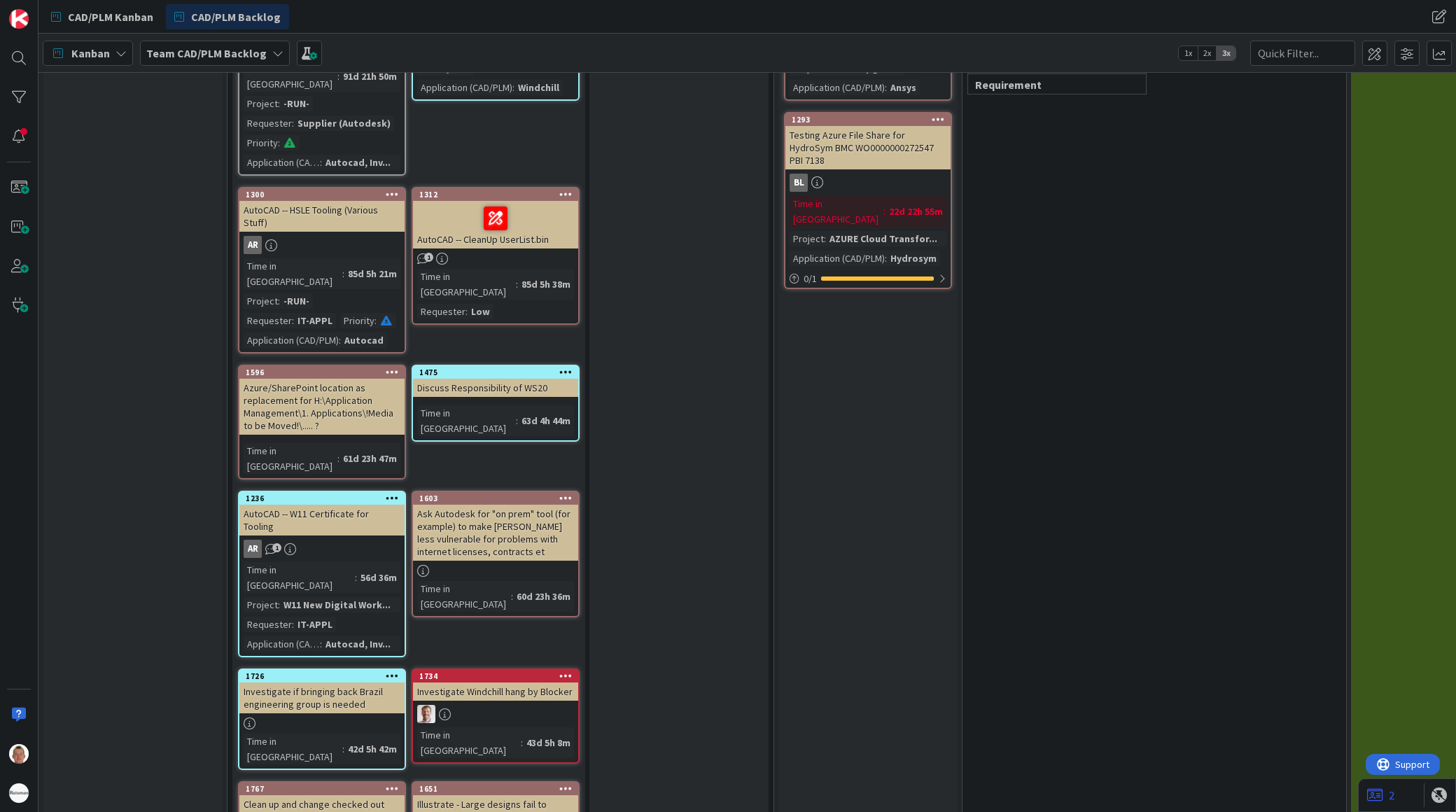
scroll to position [1304, 0]
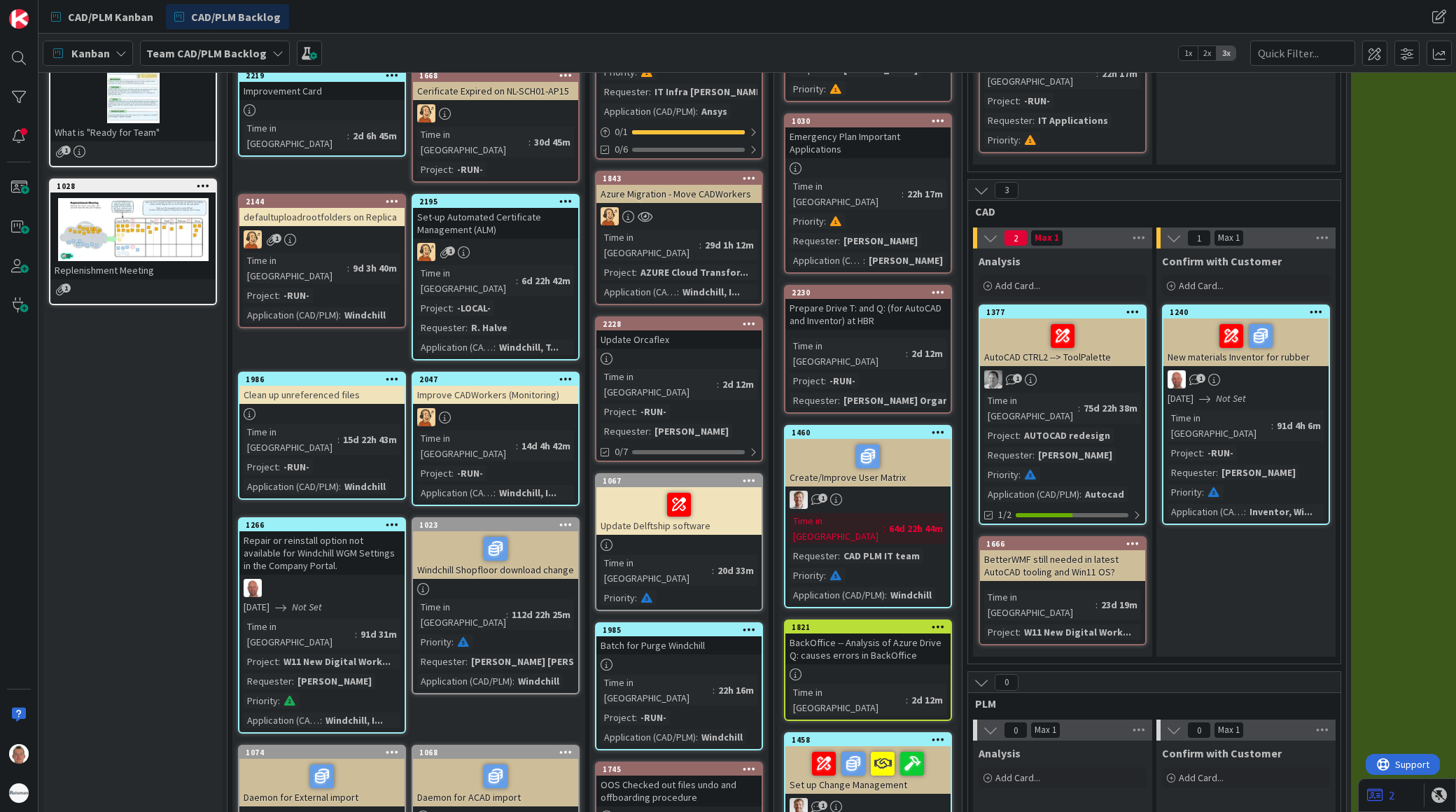
scroll to position [0, 0]
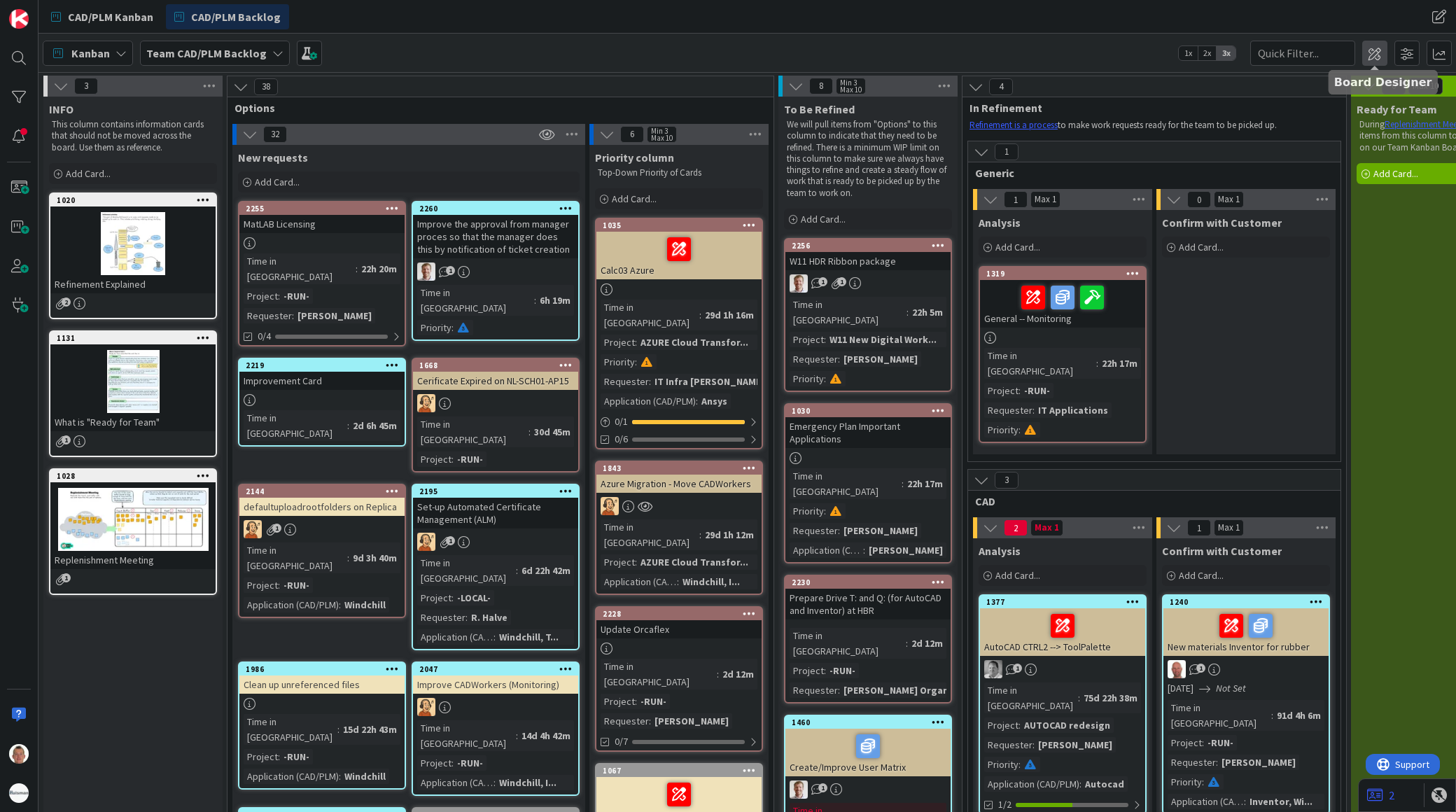
click at [1377, 47] on span at bounding box center [1375, 53] width 25 height 25
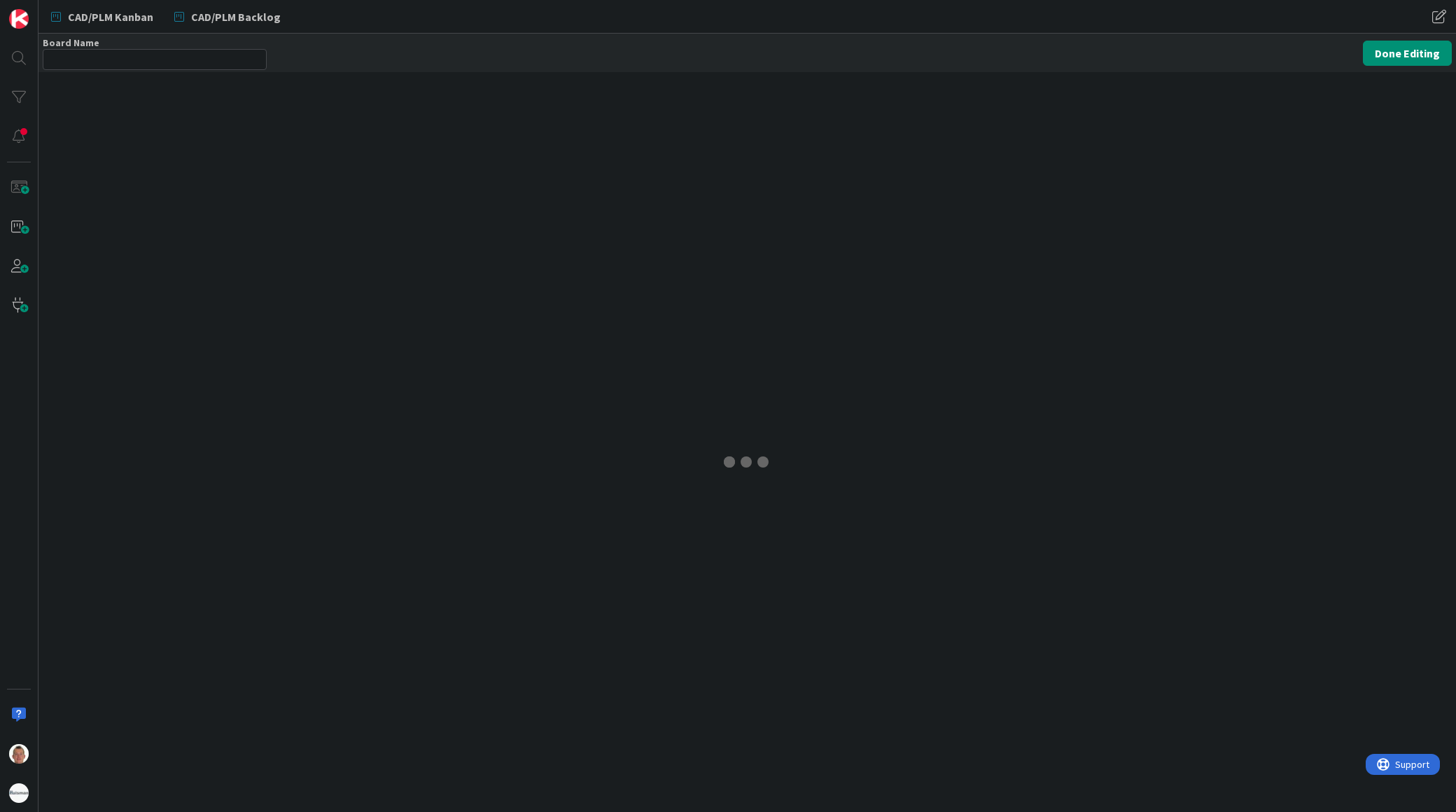
type input "Team CAD/PLM Backlog"
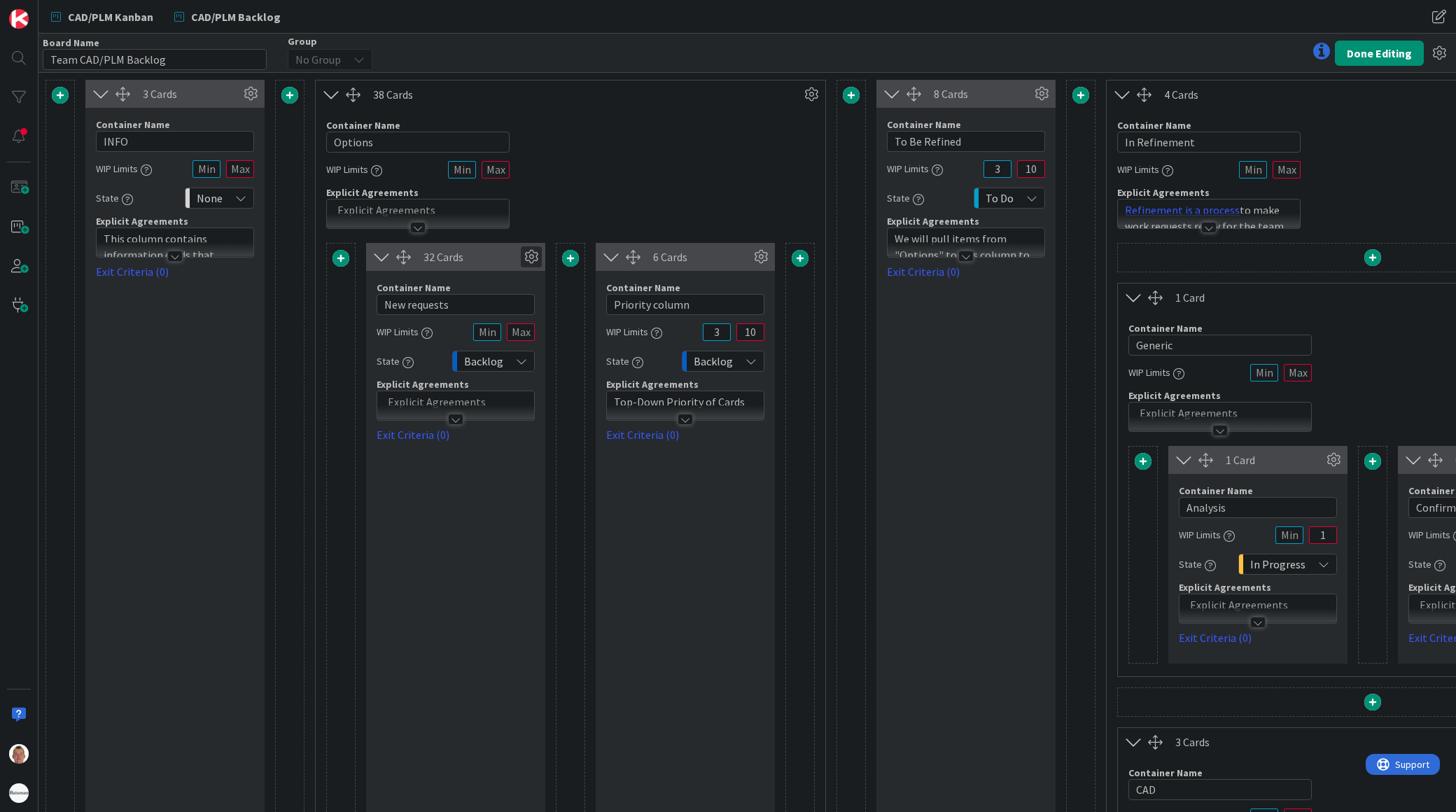
click at [534, 261] on icon at bounding box center [531, 256] width 21 height 21
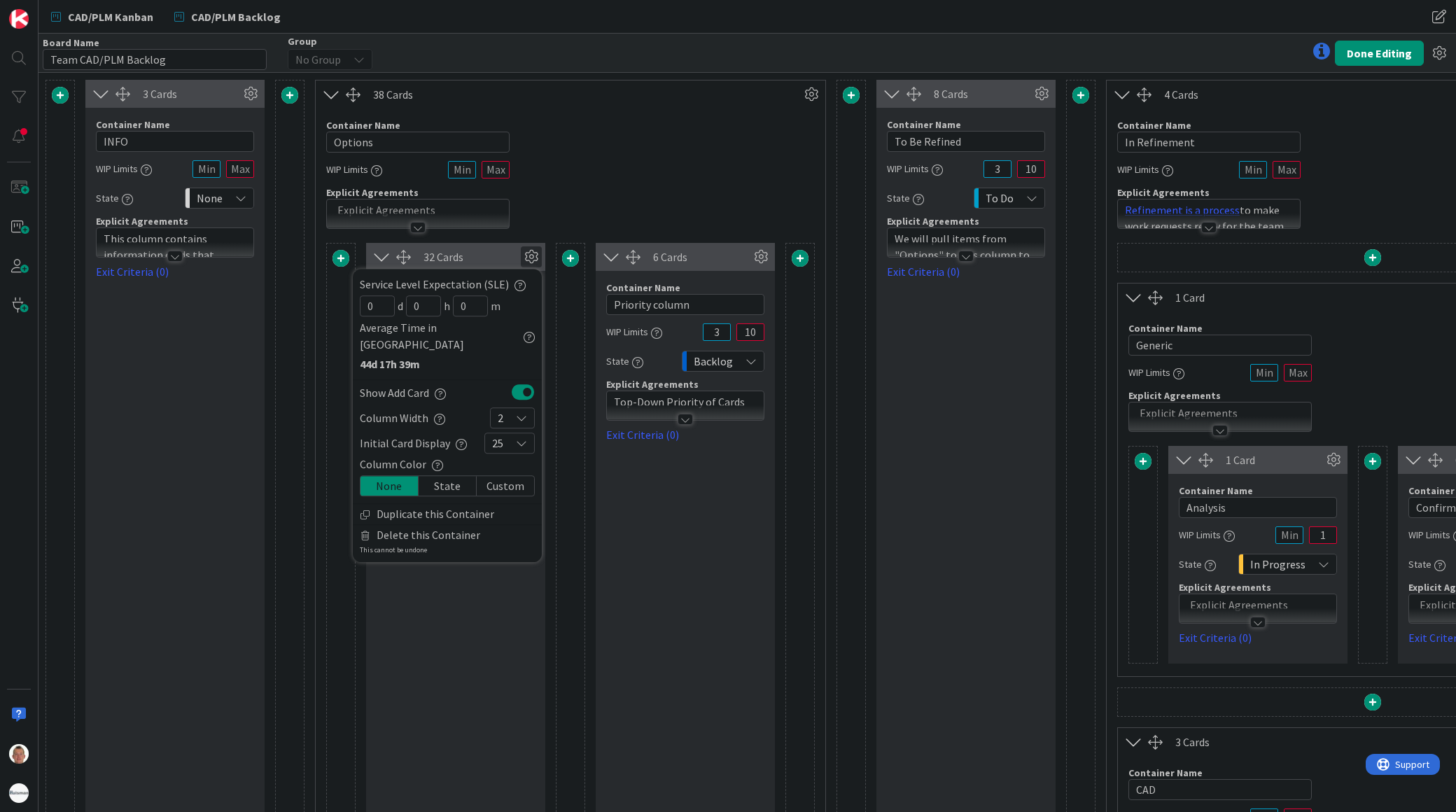
click at [512, 433] on div "25" at bounding box center [509, 443] width 51 height 21
click at [505, 653] on link "50" at bounding box center [509, 665] width 49 height 25
click at [1412, 58] on button "Done Editing" at bounding box center [1379, 53] width 89 height 25
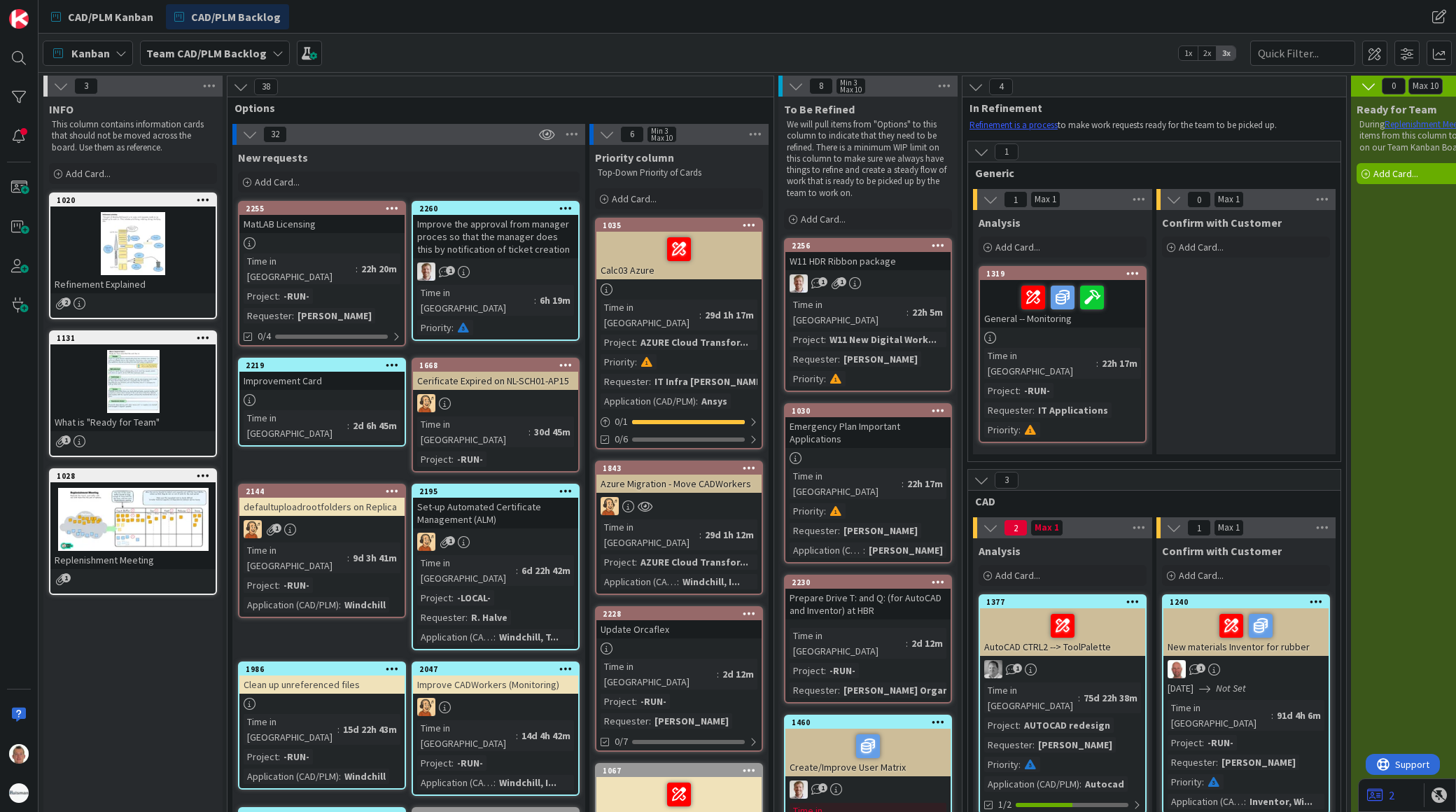
click at [249, 134] on icon at bounding box center [250, 134] width 16 height 16
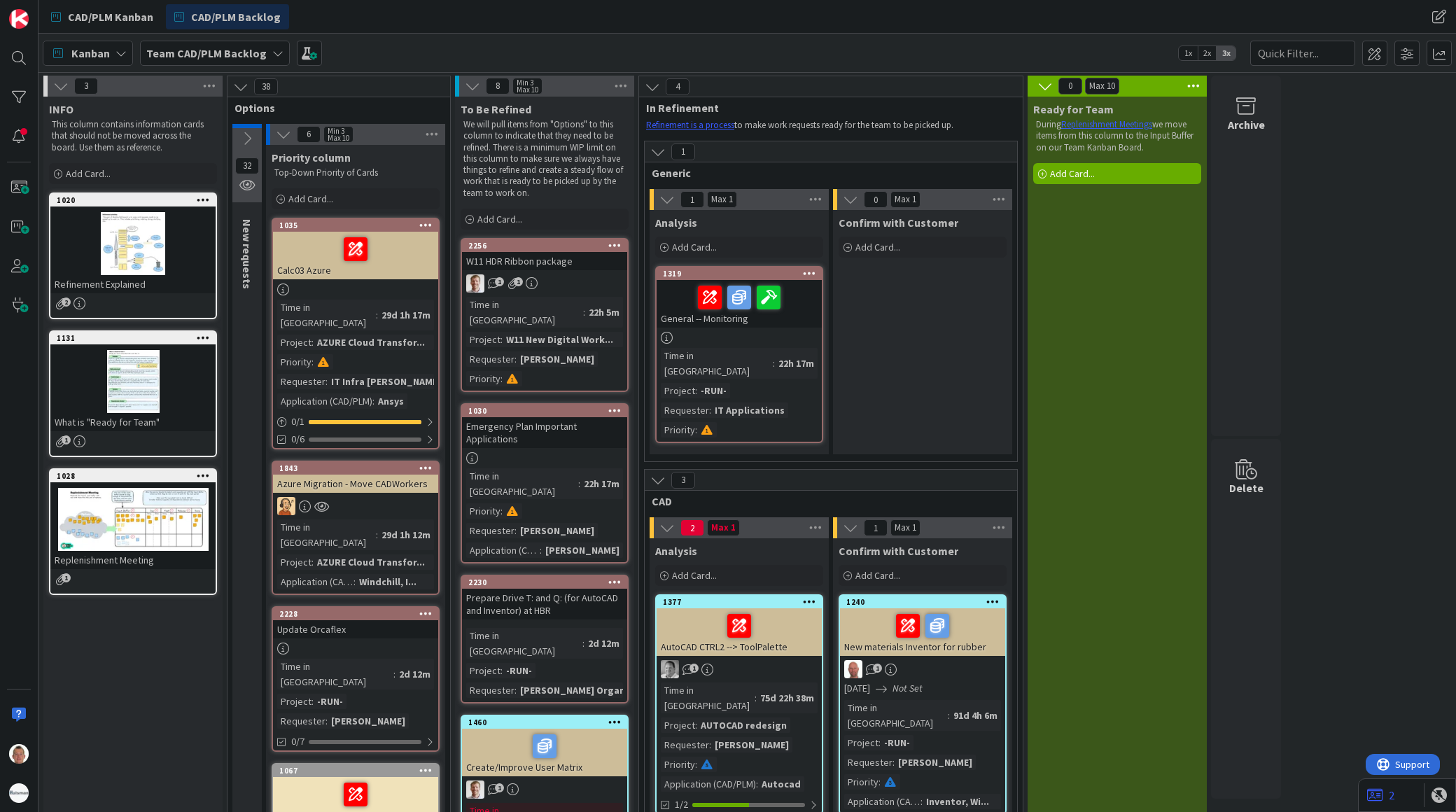
click at [249, 134] on icon at bounding box center [247, 139] width 16 height 16
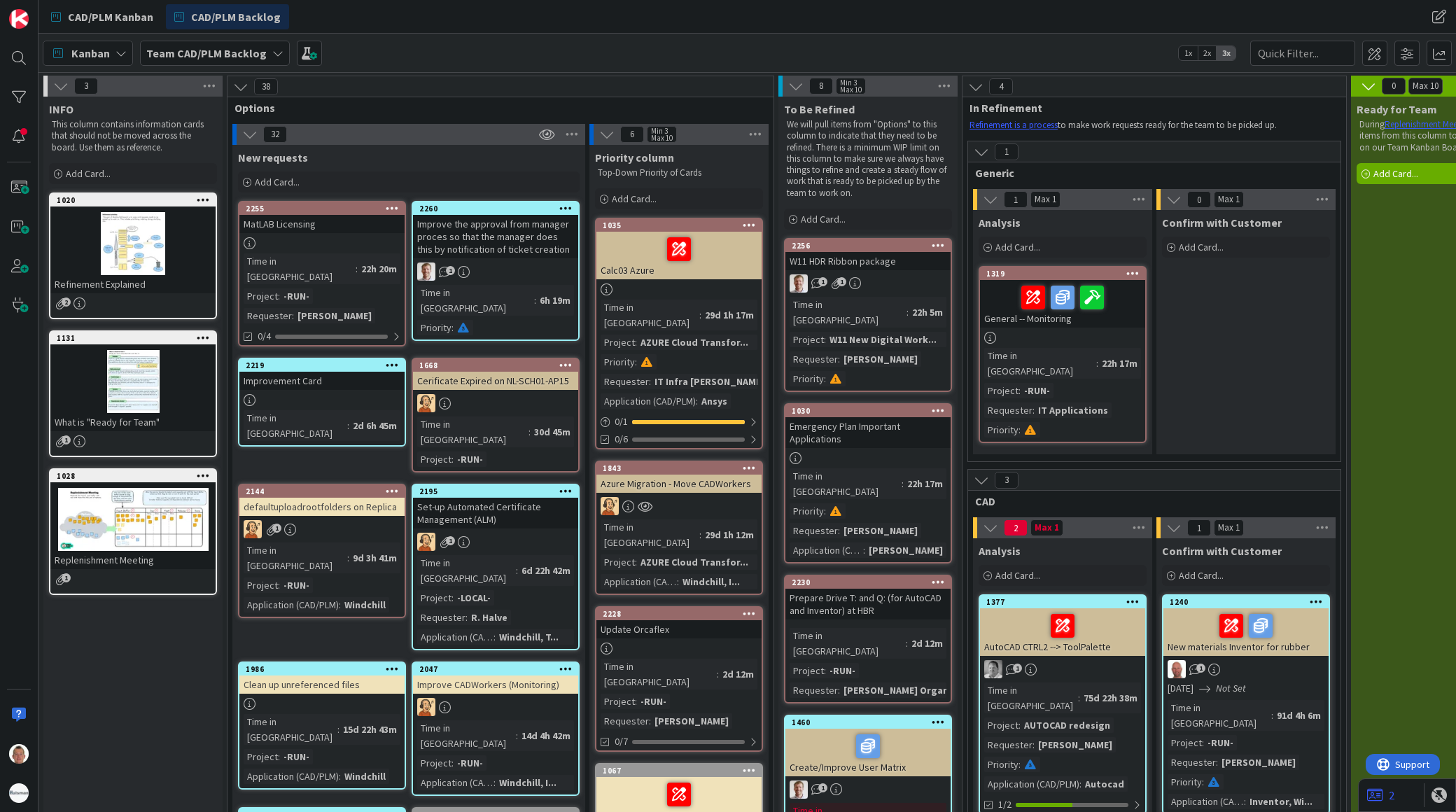
click at [602, 134] on icon at bounding box center [607, 134] width 16 height 16
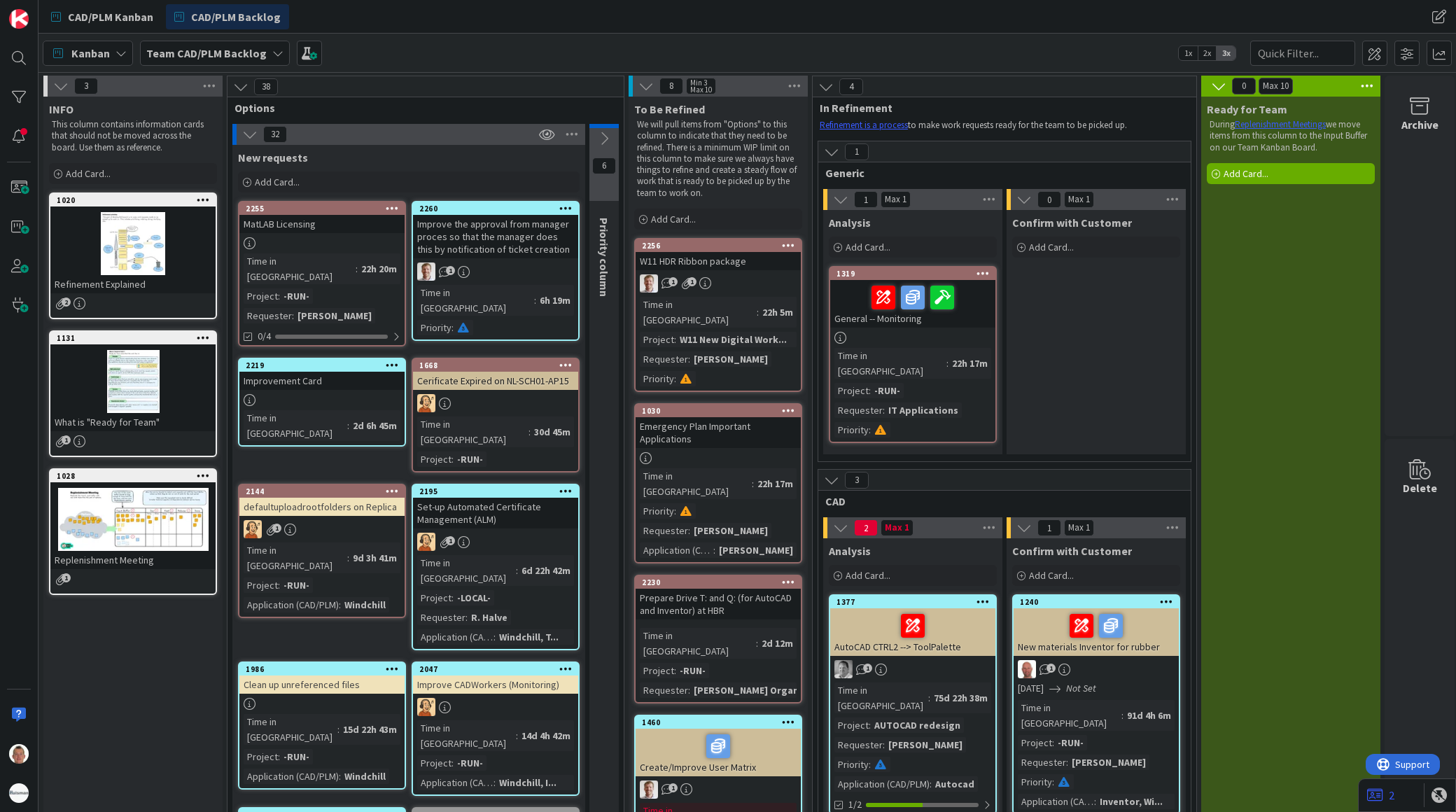
click at [602, 133] on icon at bounding box center [605, 139] width 16 height 16
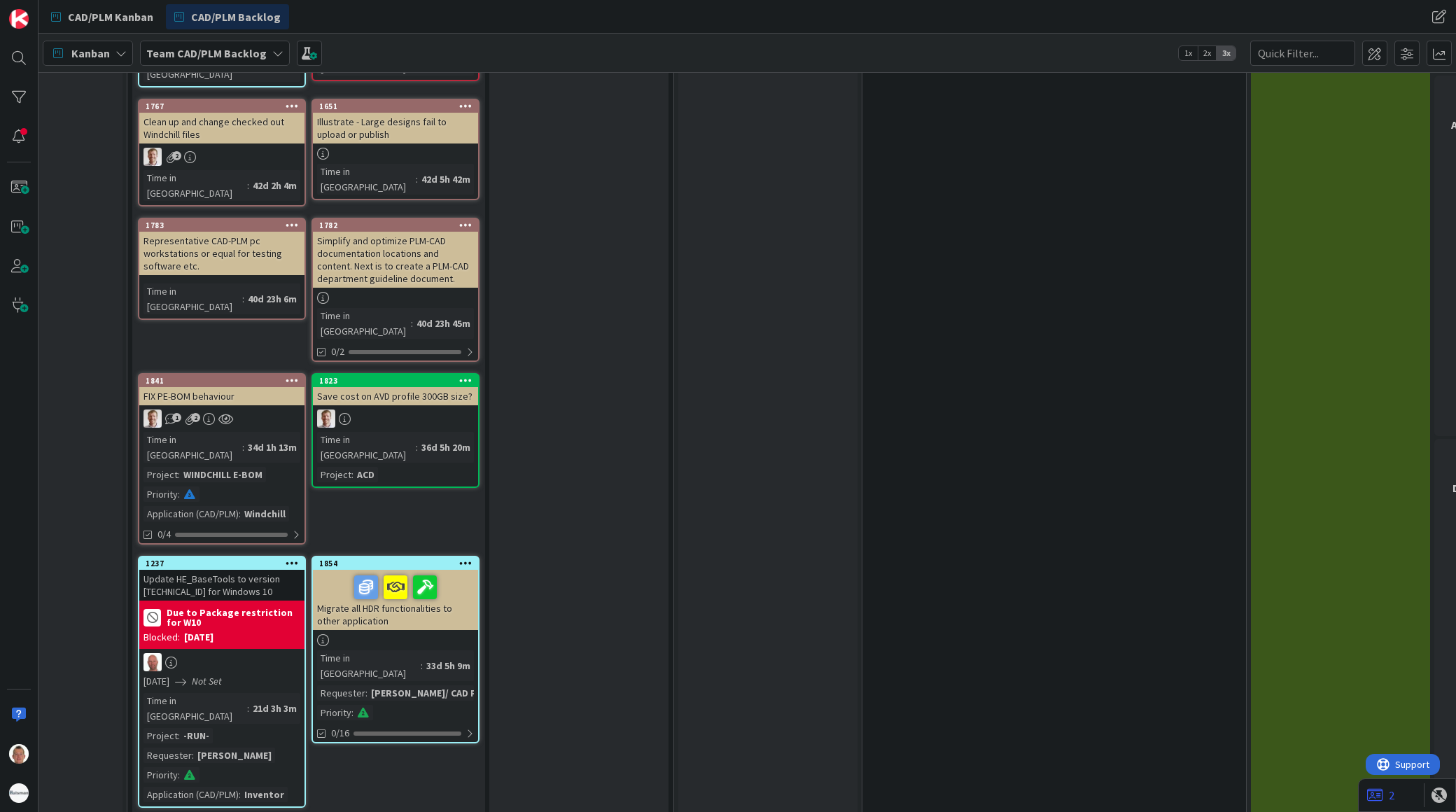
scroll to position [1929, 100]
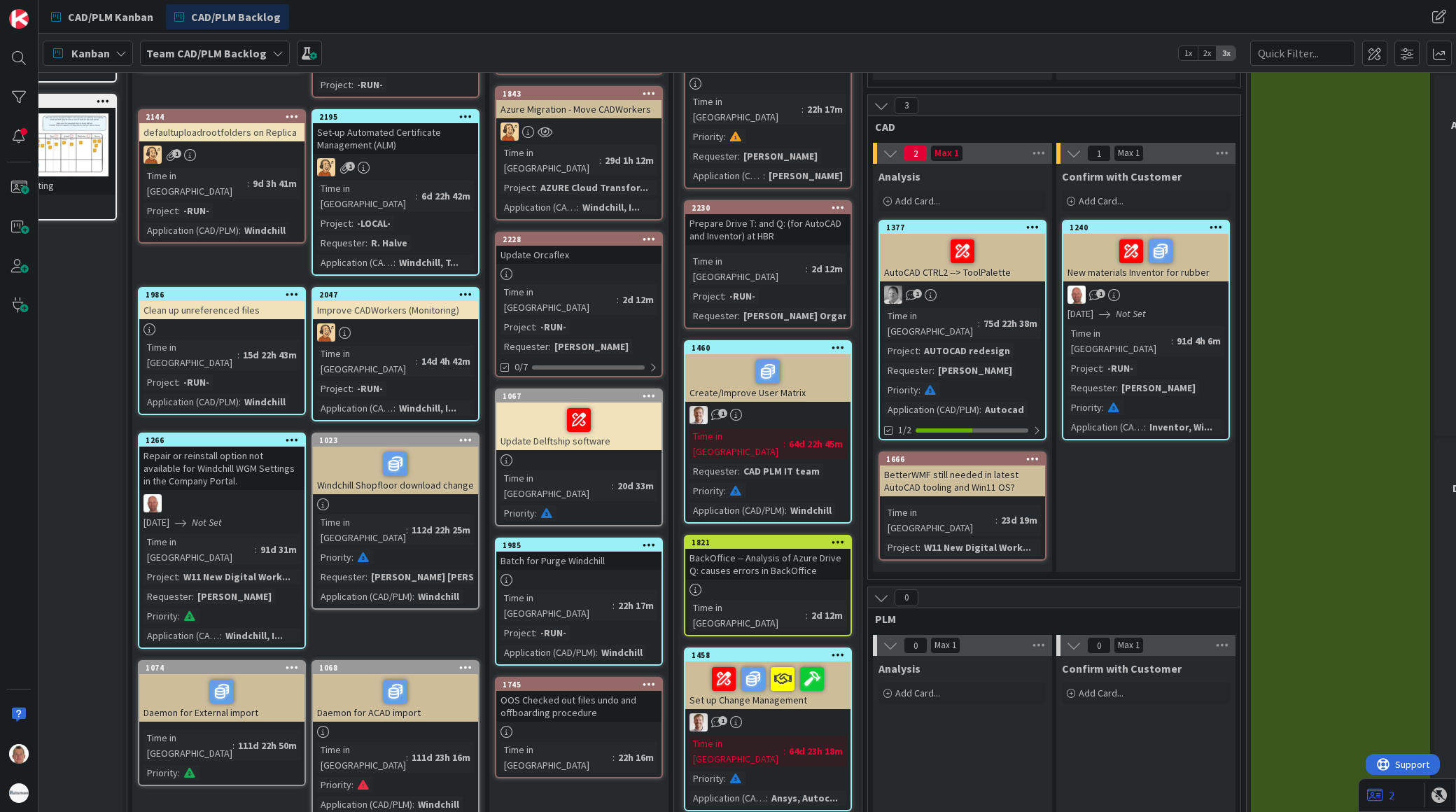
scroll to position [0, 100]
